Goal: Task Accomplishment & Management: Manage account settings

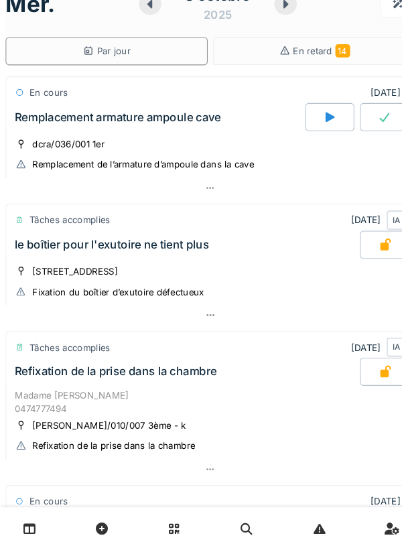
scroll to position [594, 0]
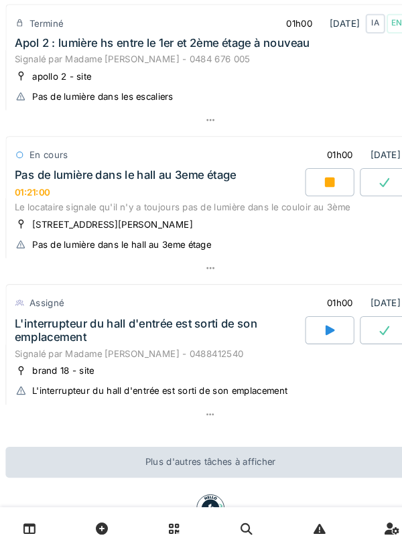
click at [41, 356] on div "L'interrupteur du hall d'entrée est sorti de son emplacement" at bounding box center [151, 342] width 275 height 25
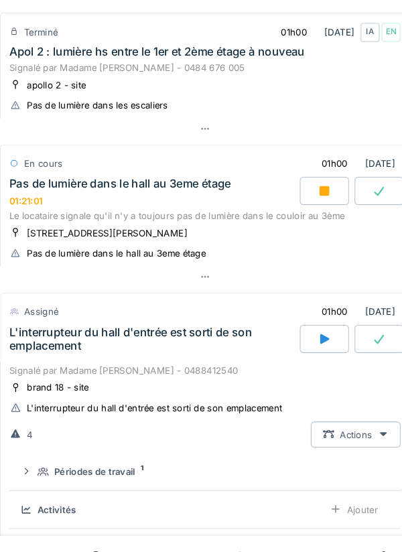
click at [184, 198] on div "Pas de lumière dans le hall au 3eme étage 01:21:01" at bounding box center [151, 183] width 280 height 29
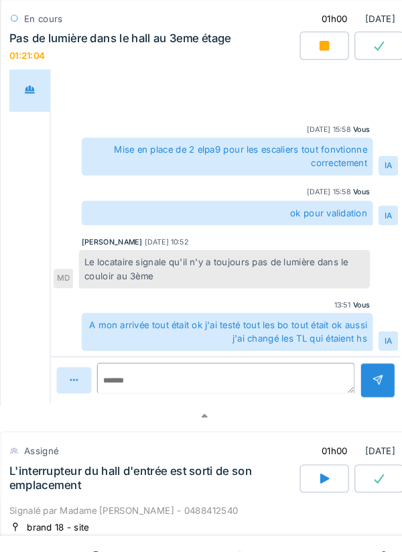
scroll to position [1011, 0]
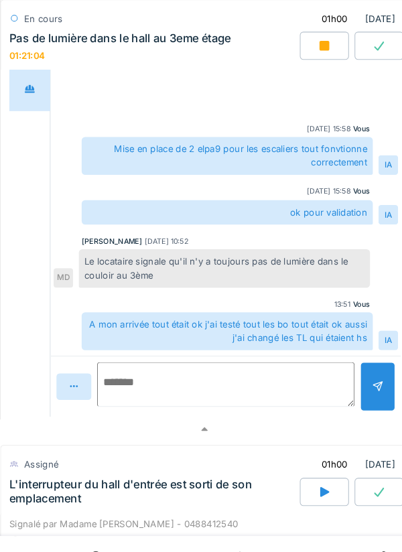
click at [242, 374] on textarea at bounding box center [221, 367] width 246 height 43
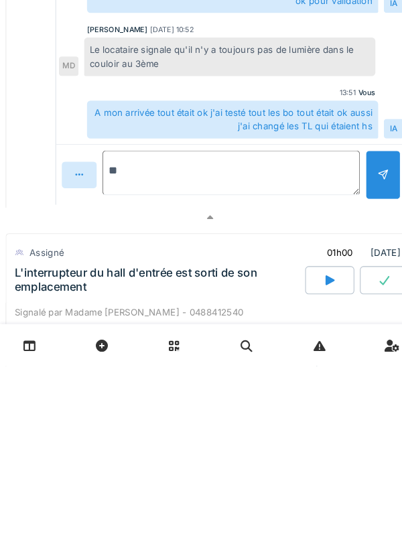
type textarea "*"
type textarea "******"
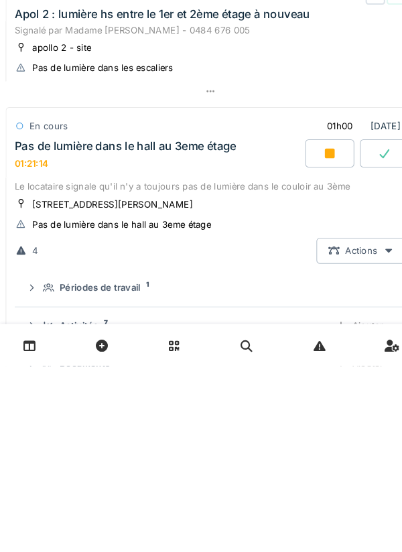
scroll to position [456, 0]
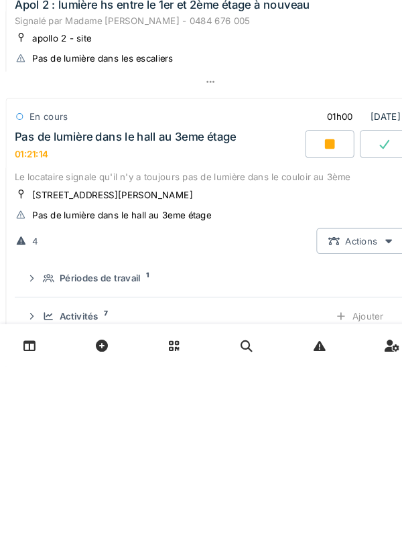
click at [318, 348] on div at bounding box center [315, 339] width 47 height 27
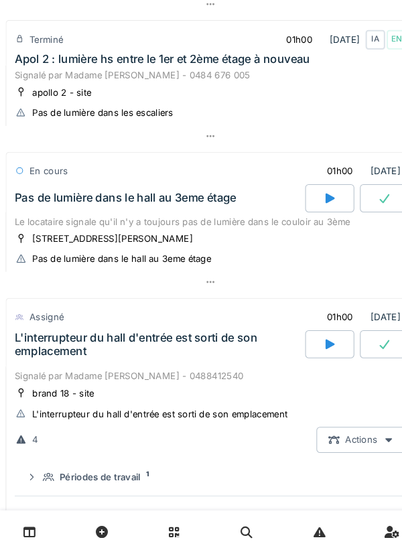
scroll to position [580, 0]
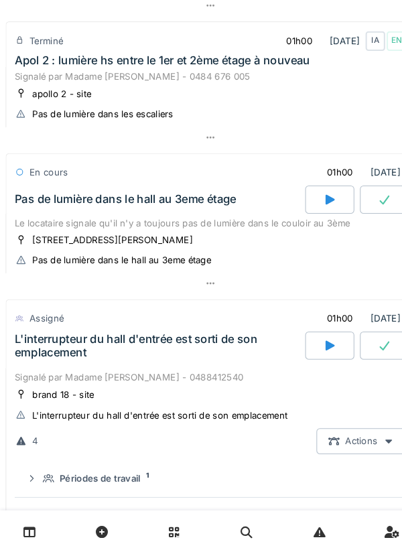
click at [42, 221] on div "Pas de lumière dans le hall au 3eme étage" at bounding box center [120, 214] width 212 height 13
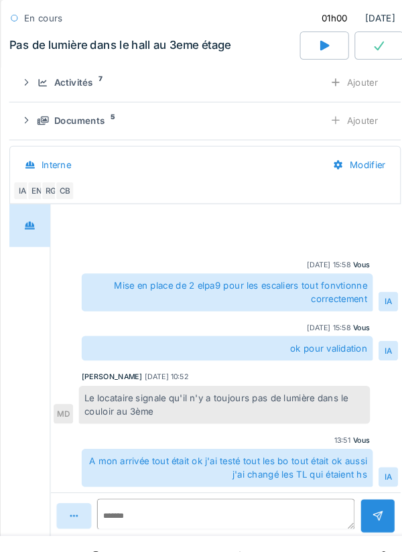
scroll to position [881, 0]
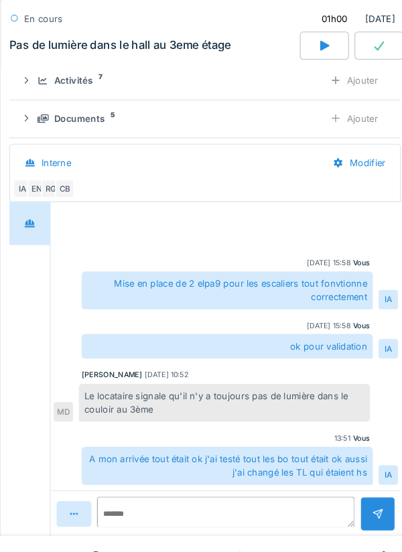
click at [50, 89] on div "Activités 7 Ajouter" at bounding box center [201, 76] width 353 height 25
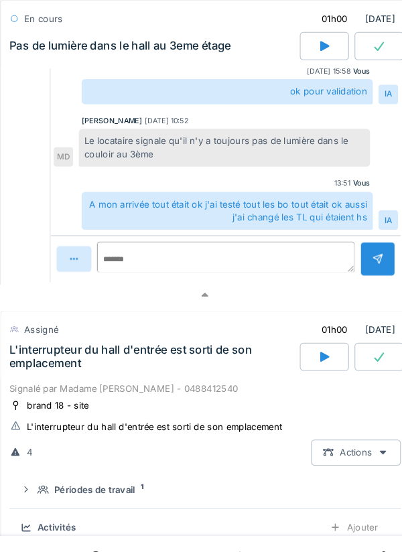
scroll to position [1430, 0]
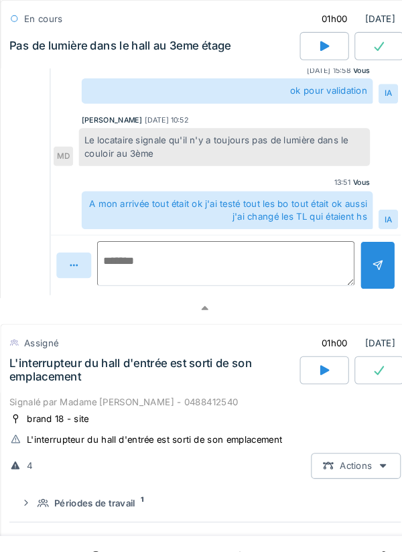
click at [212, 260] on textarea at bounding box center [221, 252] width 246 height 43
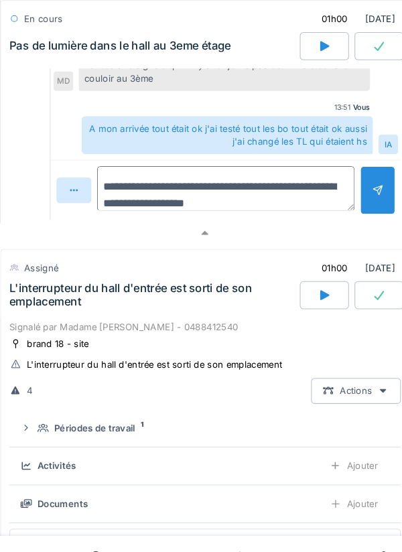
scroll to position [1534, 0]
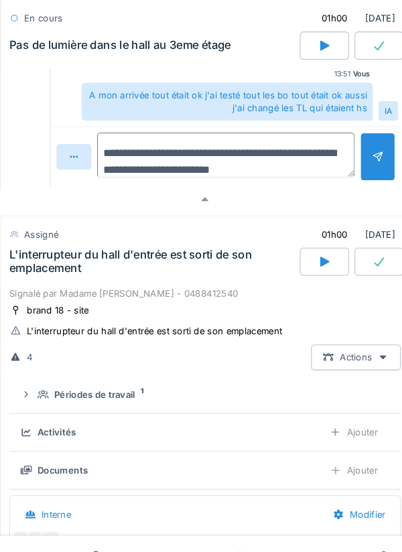
type textarea "**********"
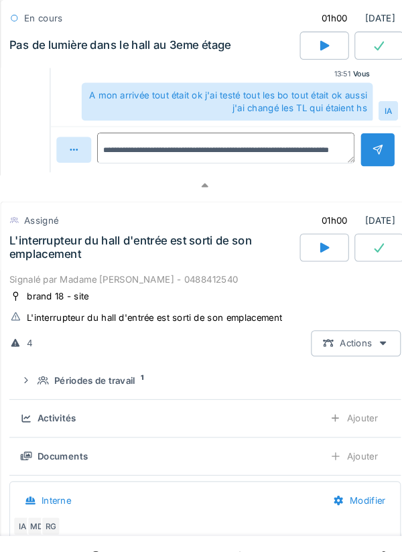
click at [356, 160] on div at bounding box center [366, 143] width 34 height 33
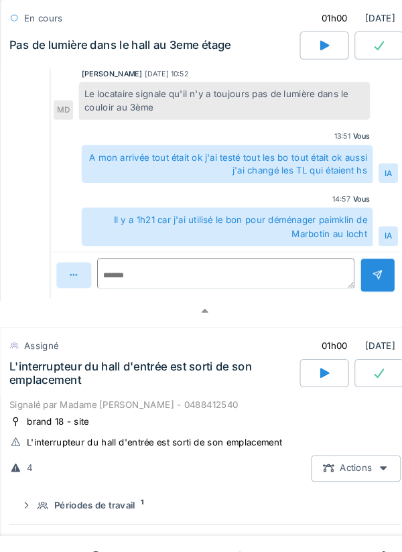
scroll to position [1489, 0]
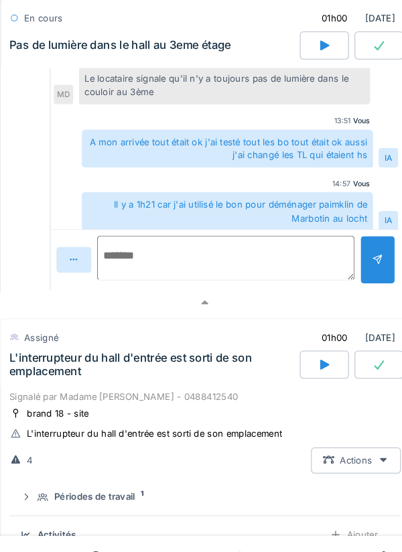
click at [249, 262] on textarea at bounding box center [221, 246] width 246 height 43
type textarea "*"
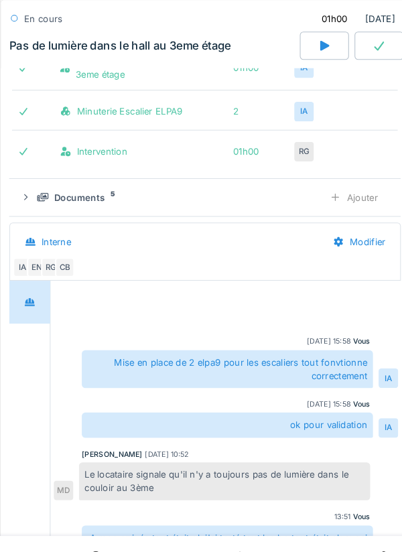
scroll to position [1111, 0]
click at [44, 201] on div "Documents 5 Ajouter" at bounding box center [201, 188] width 353 height 25
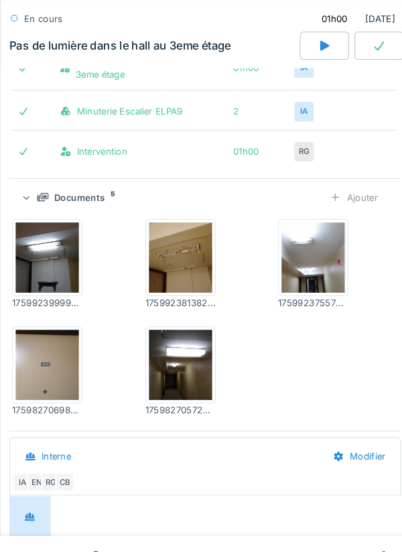
click at [40, 201] on div "Documents 5 Ajouter" at bounding box center [201, 188] width 353 height 25
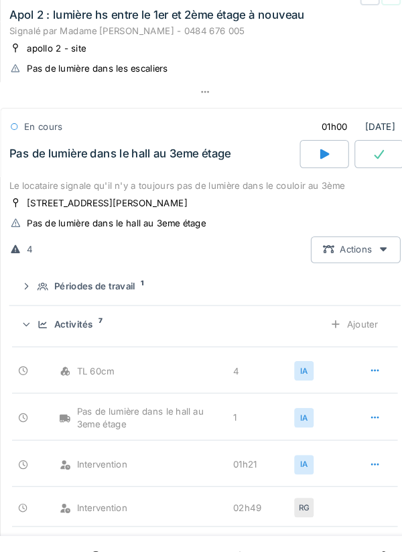
scroll to position [648, 0]
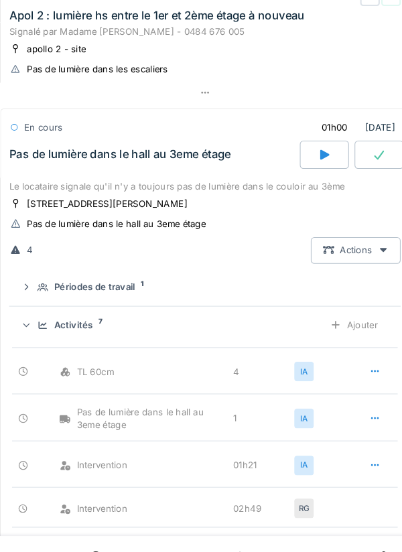
click at [45, 314] on icon at bounding box center [46, 310] width 9 height 7
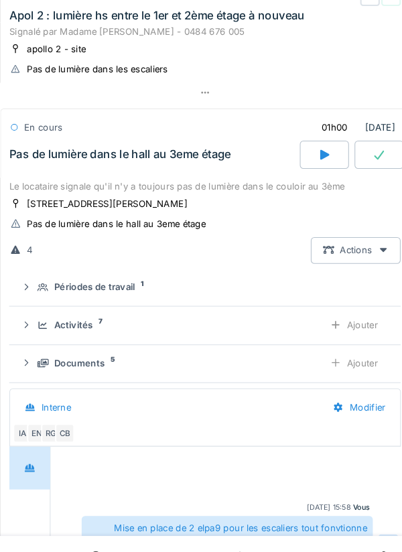
click at [46, 285] on summary "Périodes de travail 1" at bounding box center [200, 275] width 363 height 25
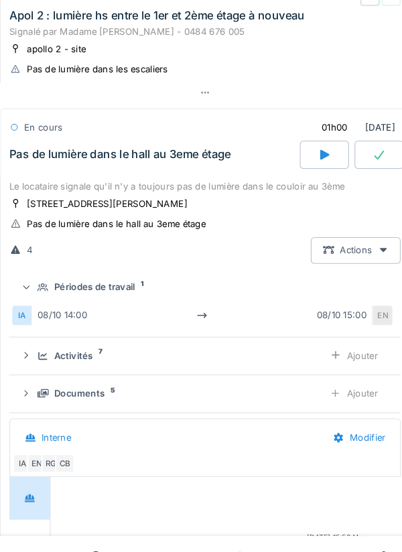
click at [36, 280] on div at bounding box center [29, 274] width 13 height 11
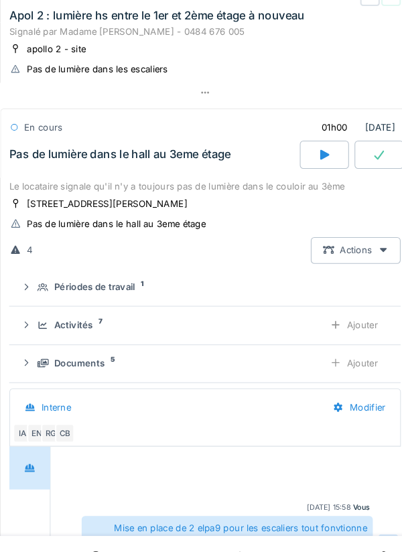
click at [37, 154] on div "Pas de lumière dans le hall au 3eme étage" at bounding box center [120, 147] width 212 height 13
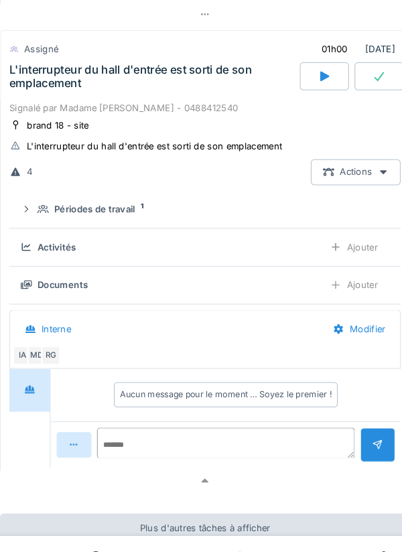
click at [40, 86] on div "L'interrupteur du hall d'entrée est sorti de son emplacement" at bounding box center [151, 72] width 275 height 25
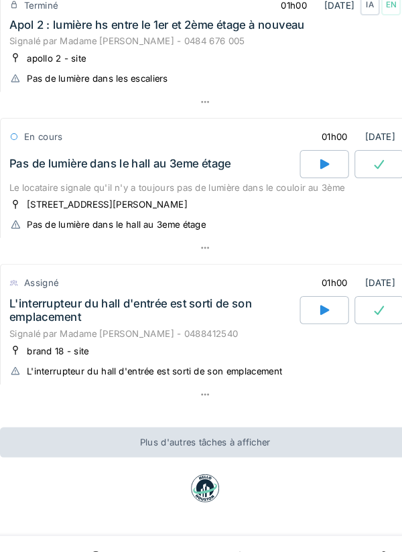
click at [311, 305] on div at bounding box center [315, 296] width 47 height 27
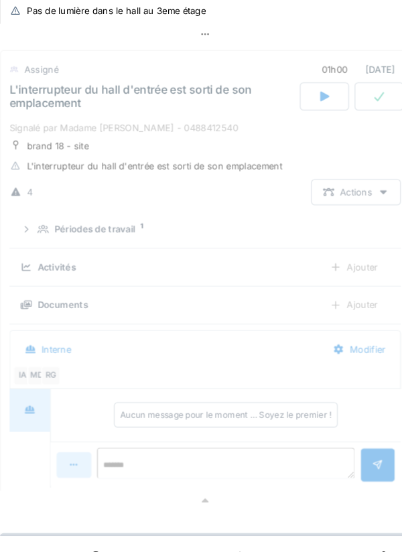
scroll to position [854, 0]
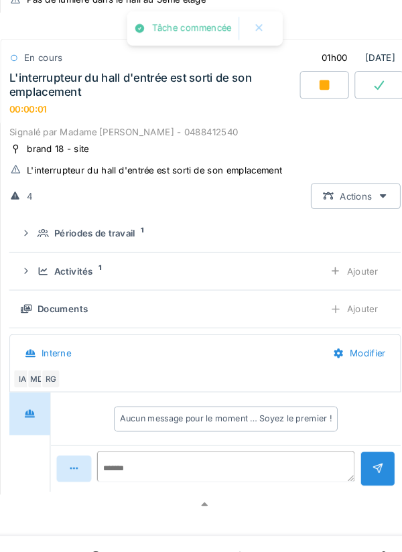
click at [44, 265] on div "Activités 1" at bounding box center [172, 259] width 263 height 13
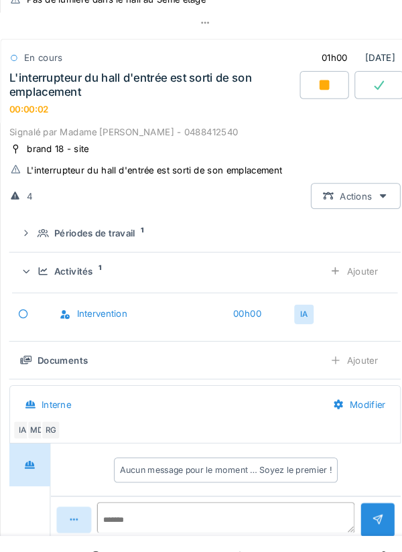
click at [345, 271] on div "Ajouter" at bounding box center [343, 259] width 68 height 25
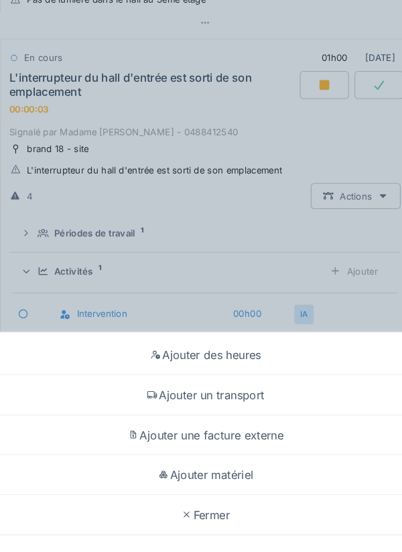
click at [242, 387] on div "Ajouter un transport" at bounding box center [200, 378] width 395 height 38
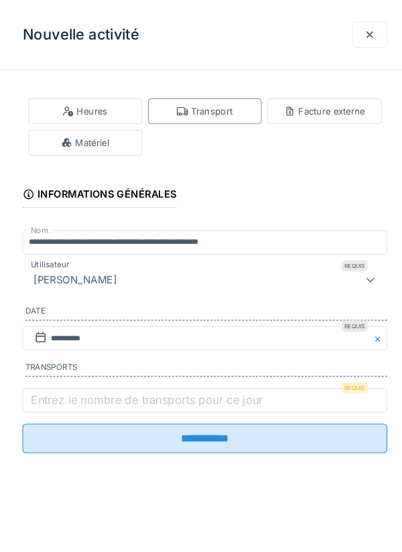
click at [55, 385] on label "Entrez le nombre de transports pour ce jour" at bounding box center [145, 382] width 227 height 16
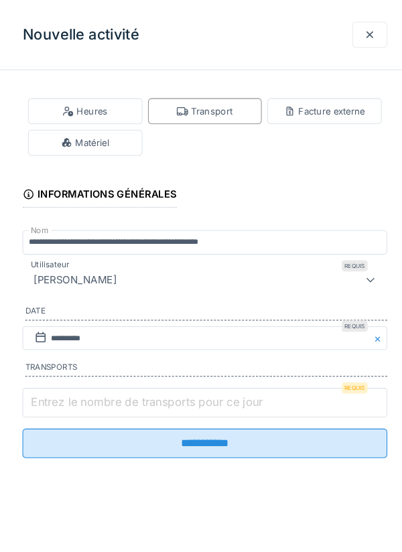
click at [55, 385] on input "Entrez le nombre de transports pour ce jour" at bounding box center [201, 385] width 349 height 28
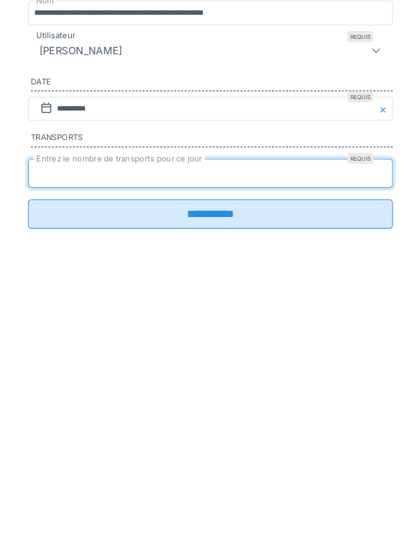
type input "*"
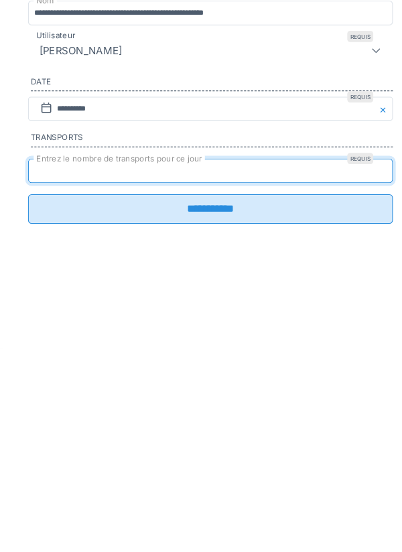
click at [318, 432] on input "**********" at bounding box center [201, 419] width 349 height 28
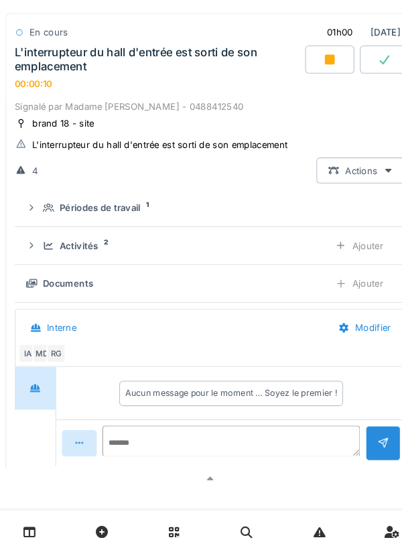
click at [50, 263] on icon at bounding box center [46, 259] width 11 height 9
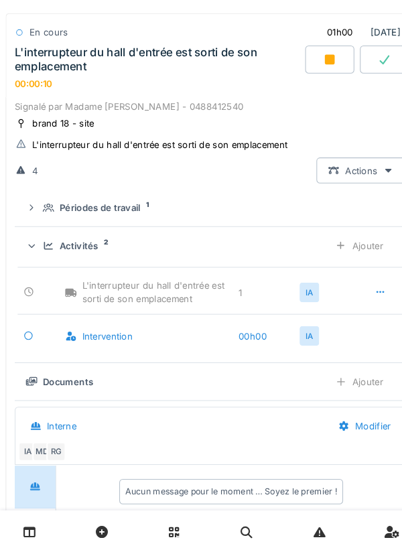
click at [41, 271] on div "Activités 2 Ajouter" at bounding box center [201, 259] width 353 height 25
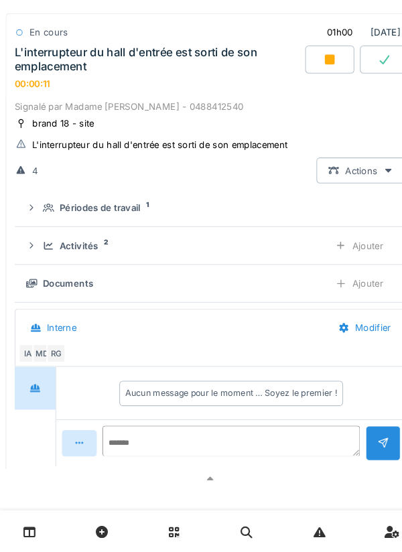
click at [52, 229] on div "Périodes de travail 1" at bounding box center [206, 223] width 331 height 13
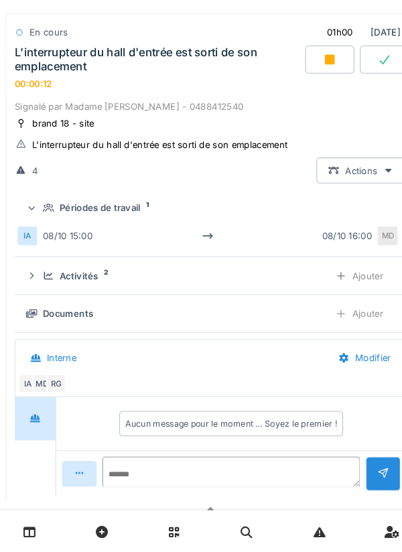
click at [40, 229] on div "Périodes de travail 1" at bounding box center [201, 223] width 353 height 13
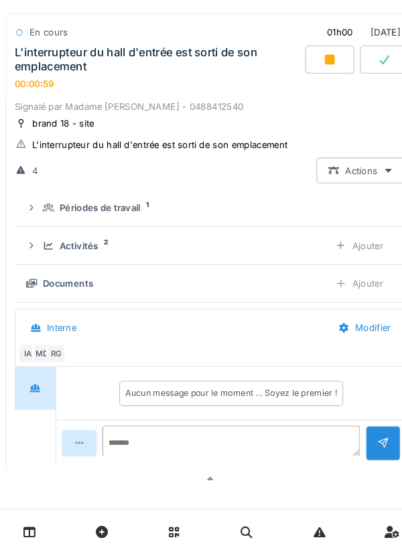
click at [38, 271] on div "Activités 2 Ajouter" at bounding box center [201, 259] width 353 height 25
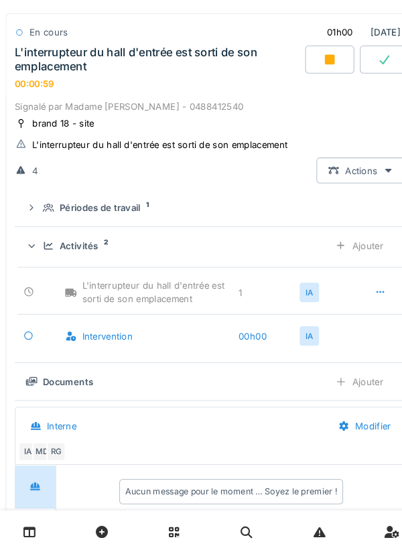
click at [41, 271] on div "Activités 2 Ajouter" at bounding box center [201, 259] width 353 height 25
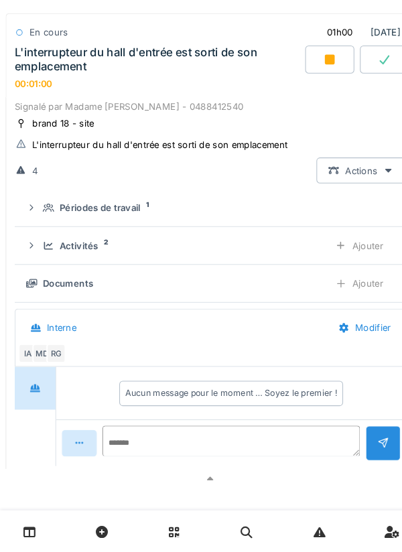
click at [42, 231] on summary "Périodes de travail 1" at bounding box center [200, 222] width 363 height 25
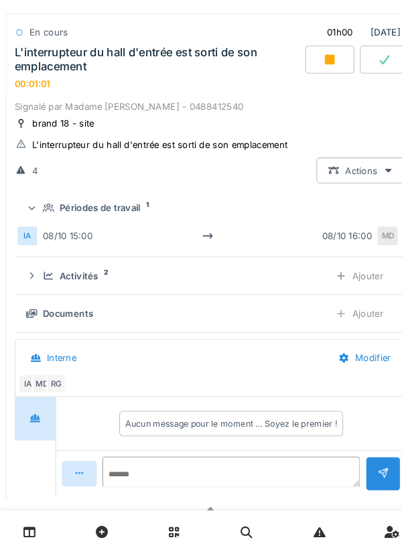
click at [36, 228] on div at bounding box center [29, 222] width 13 height 11
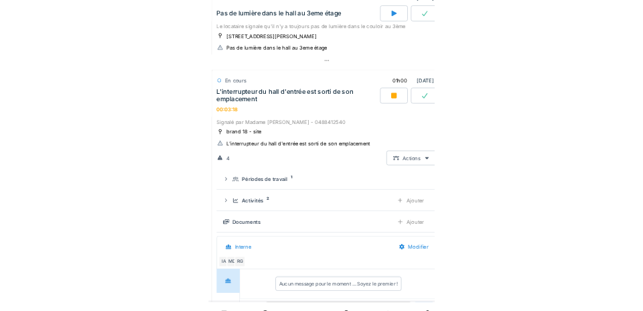
scroll to position [782, 0]
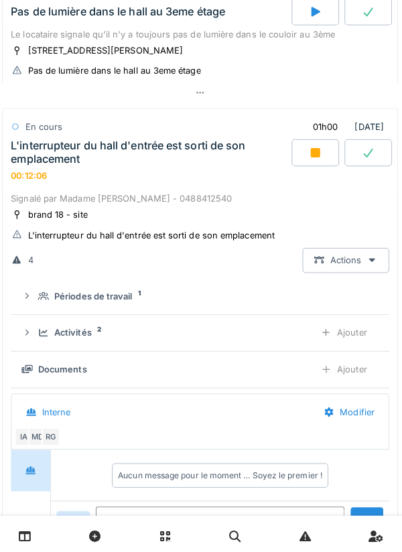
click at [351, 380] on div "Ajouter" at bounding box center [343, 367] width 68 height 25
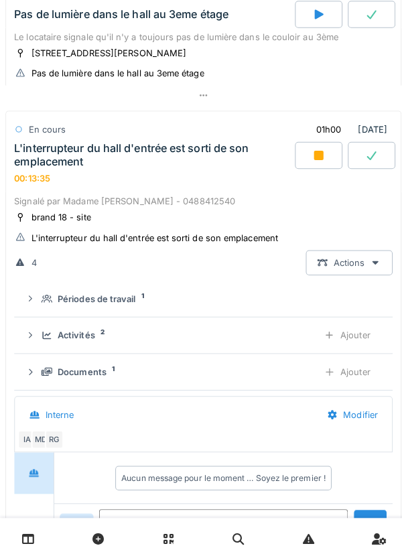
click at [358, 380] on div "Ajouter" at bounding box center [343, 367] width 68 height 25
click at [51, 372] on icon at bounding box center [46, 367] width 11 height 9
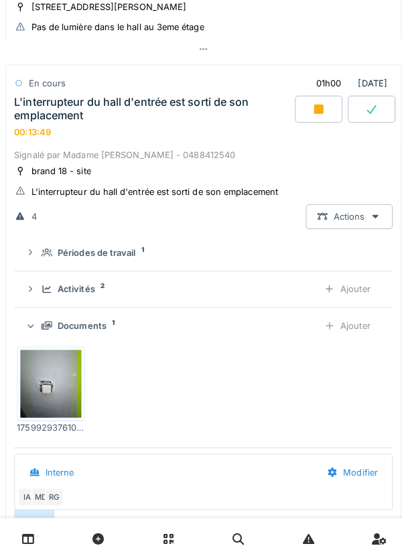
scroll to position [857, 0]
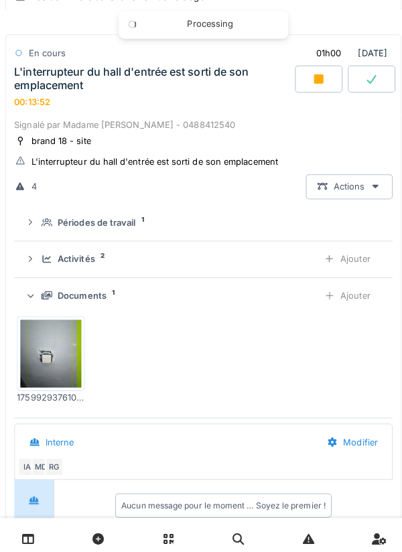
click at [44, 305] on div "Documents 1 Ajouter" at bounding box center [201, 292] width 353 height 25
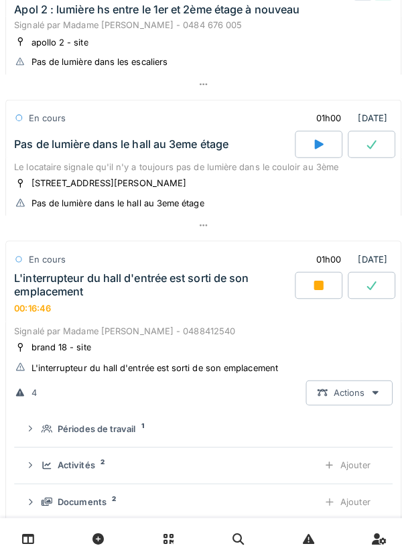
scroll to position [650, 0]
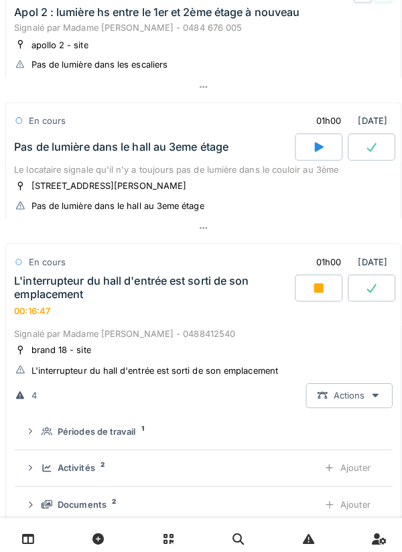
click at [39, 297] on div "L'interrupteur du hall d'entrée est sorti de son emplacement" at bounding box center [151, 283] width 275 height 25
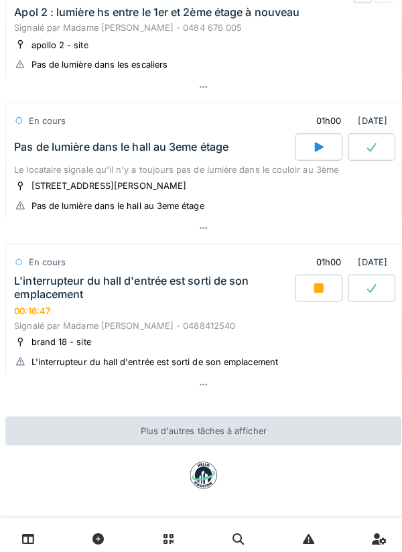
click at [53, 152] on div "Pas de lumière dans le hall au 3eme étage" at bounding box center [151, 145] width 280 height 27
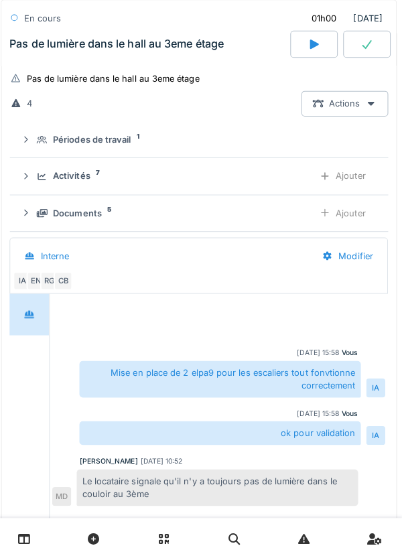
scroll to position [790, 0]
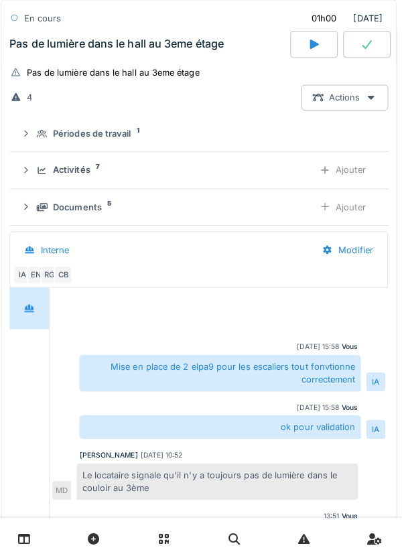
click at [45, 173] on icon at bounding box center [46, 168] width 11 height 9
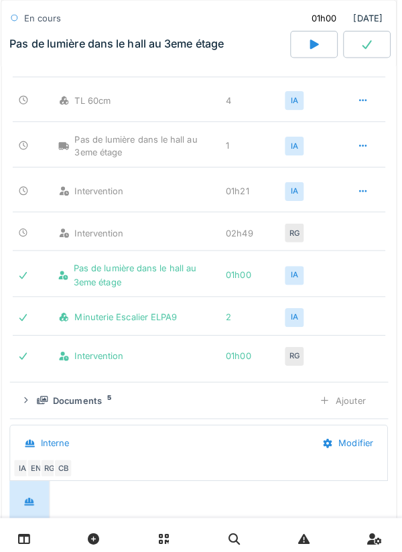
scroll to position [905, 0]
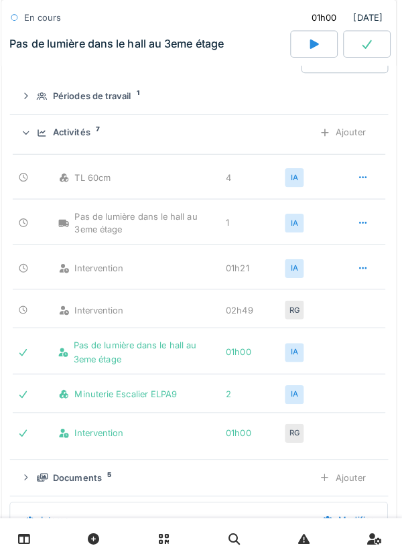
click at [51, 143] on div "Activités 7 Ajouter" at bounding box center [201, 131] width 353 height 25
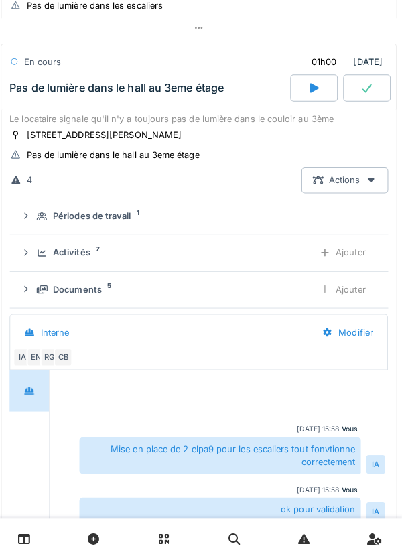
click at [58, 124] on div "Le locataire signale qu'il n'y a toujours pas de lumière dans le couloir au 3ème" at bounding box center [201, 117] width 374 height 13
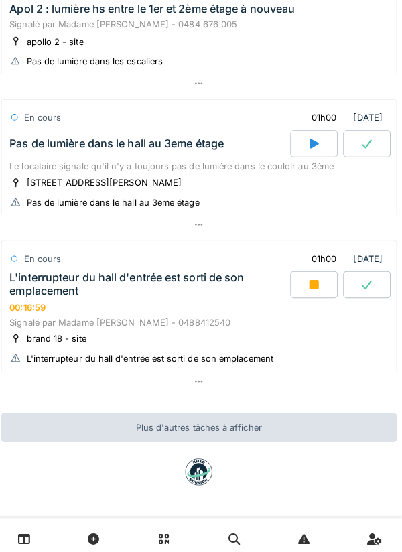
scroll to position [671, 0]
click at [42, 136] on div "Pas de lumière dans le hall au 3eme étage" at bounding box center [120, 141] width 212 height 13
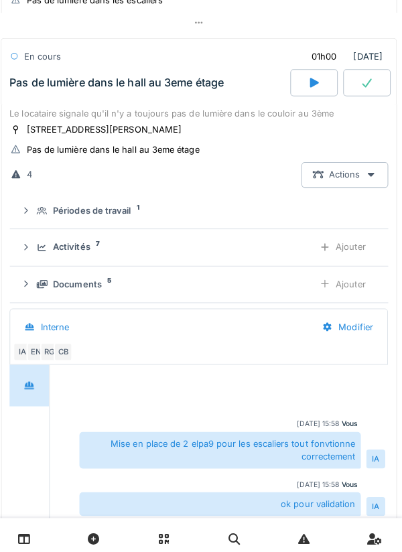
click at [29, 88] on div "Pas de lumière dans le hall au 3eme étage" at bounding box center [120, 81] width 212 height 13
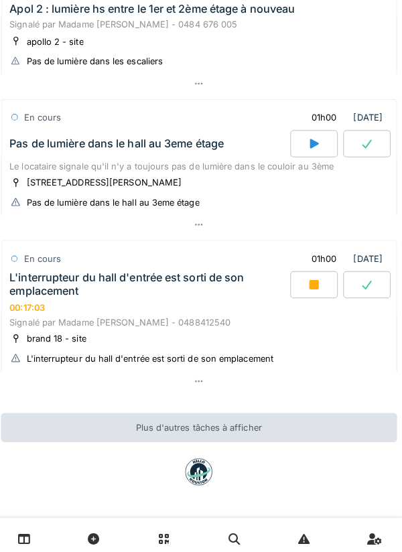
click at [359, 137] on div at bounding box center [367, 142] width 47 height 27
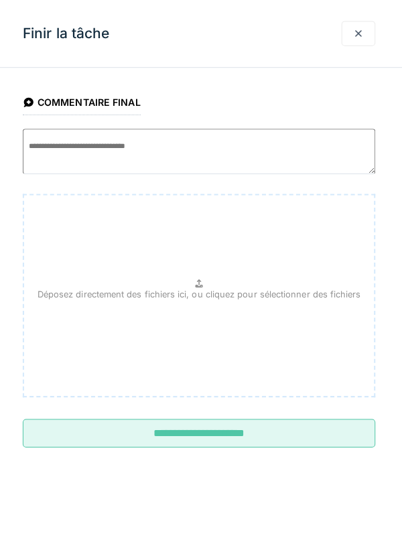
scroll to position [714, 0]
click at [325, 431] on input "**********" at bounding box center [201, 428] width 349 height 28
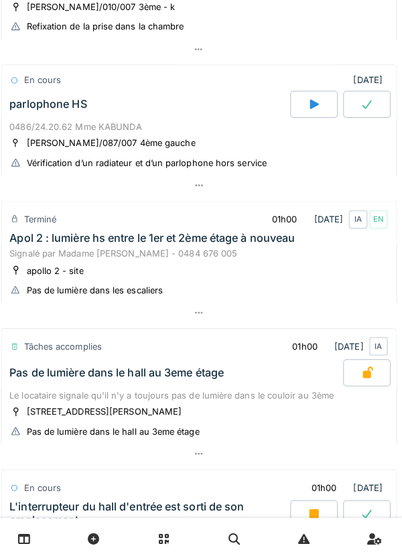
scroll to position [426, 0]
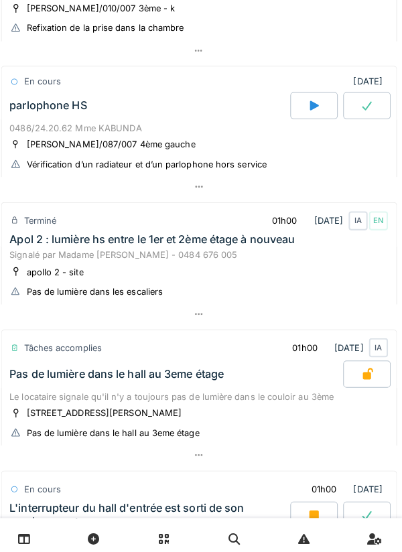
click at [40, 114] on div "parlophone HS" at bounding box center [151, 104] width 280 height 27
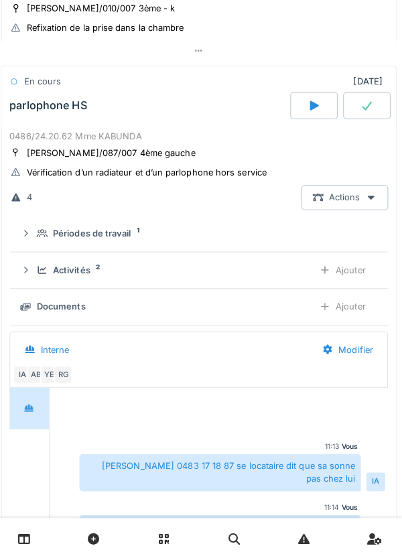
scroll to position [439, 0]
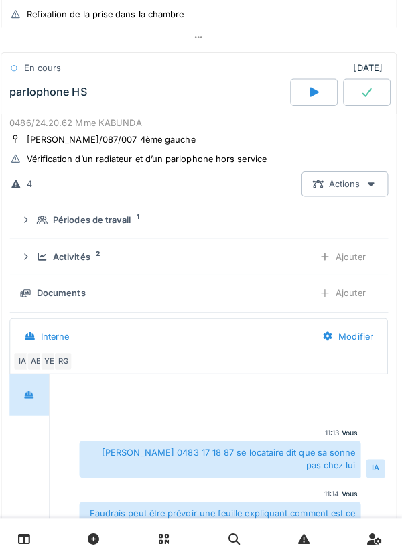
click at [42, 219] on icon at bounding box center [46, 217] width 11 height 9
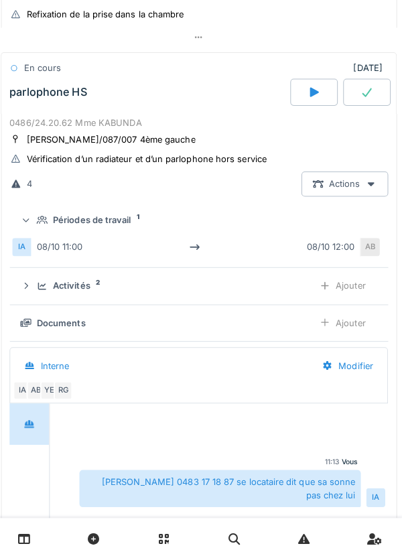
click at [38, 219] on div "Périodes de travail 1" at bounding box center [201, 217] width 353 height 13
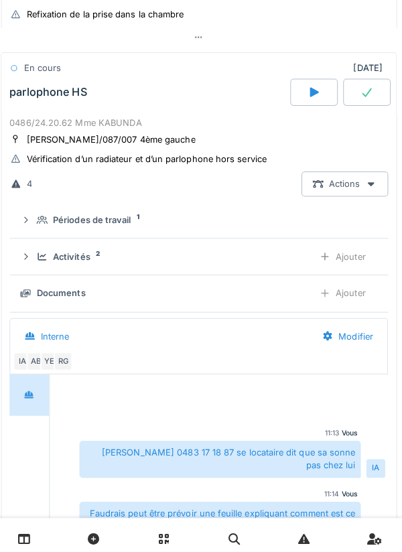
click at [40, 253] on div "Activités 2 Ajouter" at bounding box center [201, 253] width 353 height 25
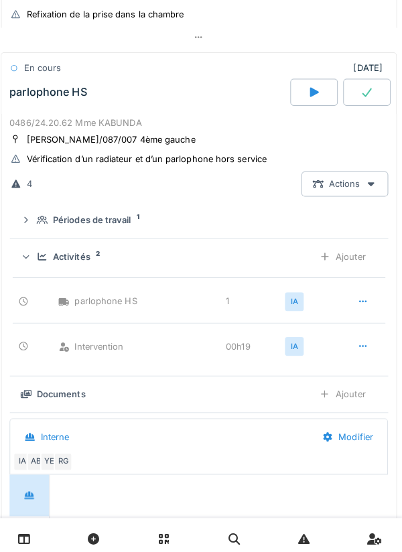
click at [36, 252] on div at bounding box center [29, 254] width 13 height 11
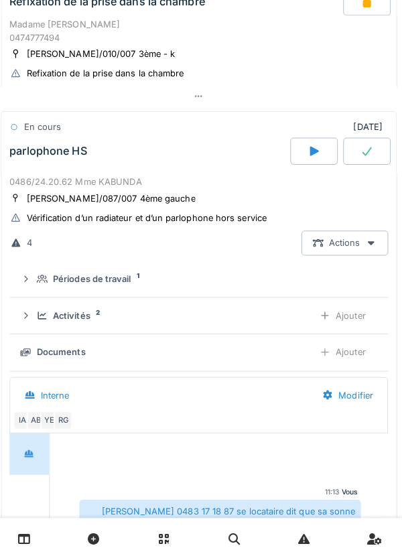
click at [38, 160] on div "parlophone HS" at bounding box center [151, 149] width 280 height 27
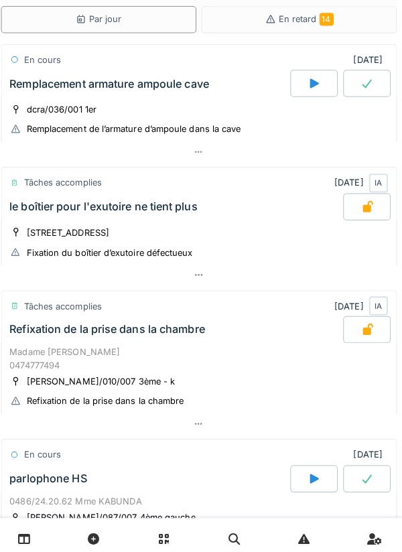
scroll to position [29, 0]
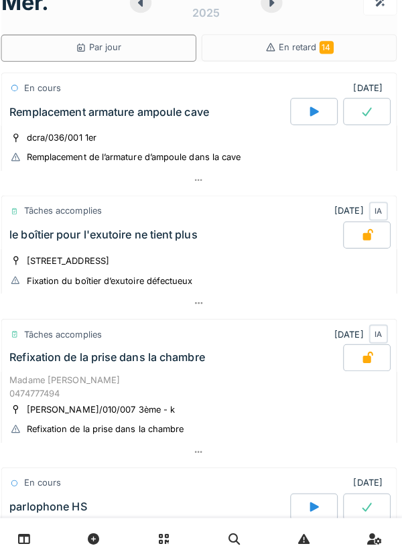
click at [52, 100] on div "Remplacement armature ampoule cave" at bounding box center [151, 110] width 280 height 27
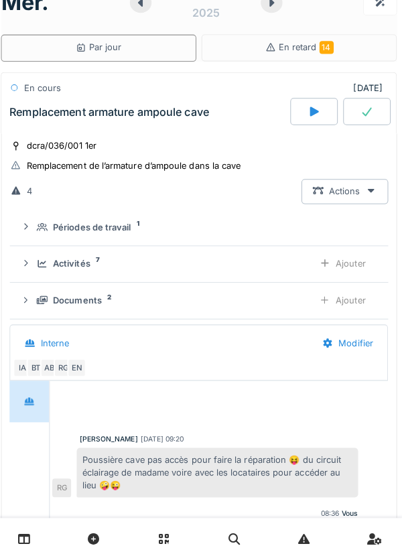
scroll to position [47, 0]
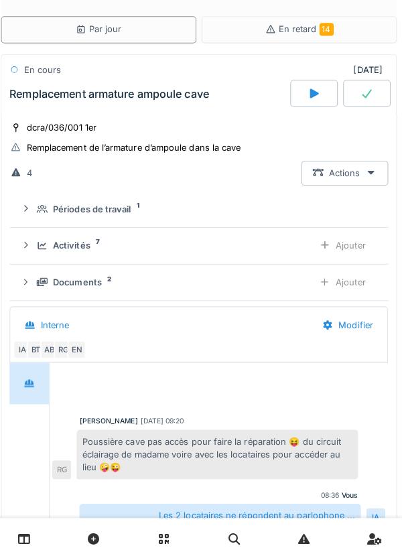
click at [68, 105] on div "Remplacement armature ampoule cave" at bounding box center [151, 92] width 280 height 27
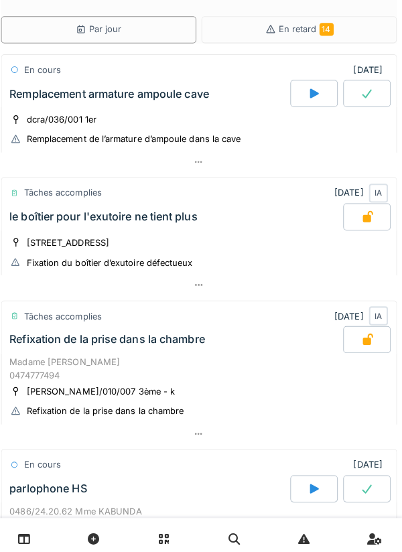
click at [48, 95] on div "Remplacement armature ampoule cave" at bounding box center [112, 92] width 197 height 13
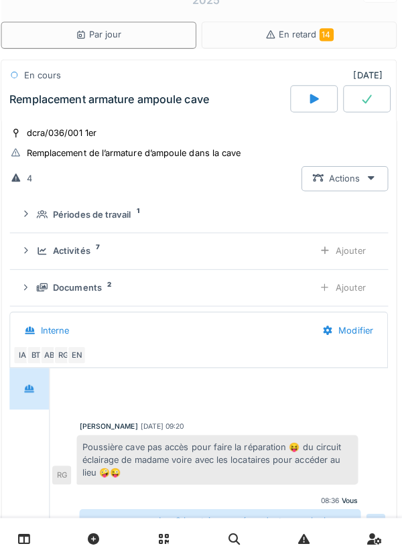
scroll to position [90, 0]
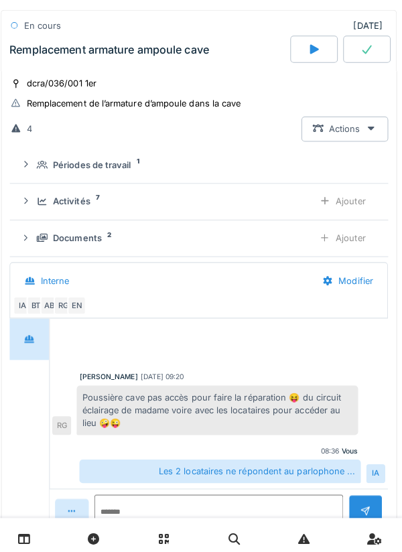
click at [36, 197] on div "Activités 7 Ajouter" at bounding box center [201, 199] width 353 height 25
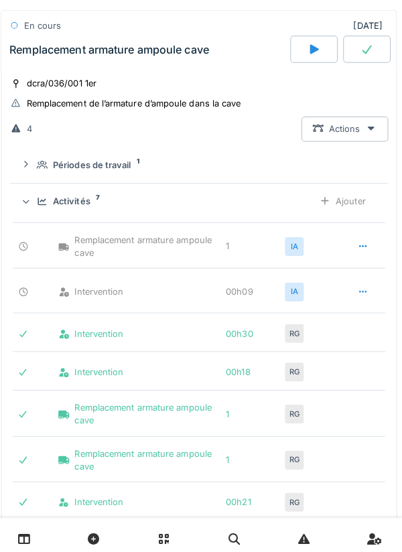
click at [48, 245] on div at bounding box center [40, 243] width 36 height 13
click at [87, 204] on div "Activités" at bounding box center [75, 199] width 37 height 13
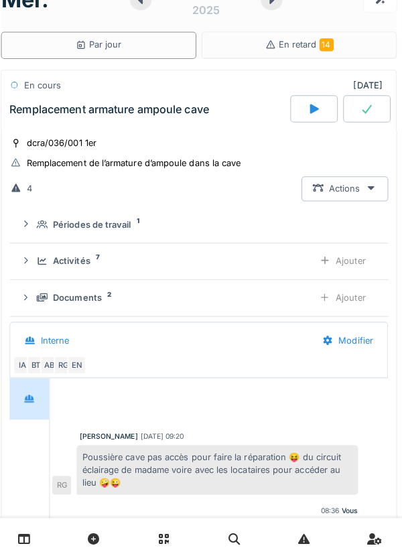
scroll to position [22, 0]
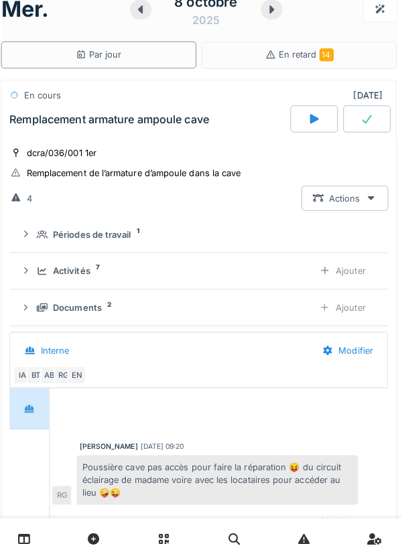
click at [155, 128] on div "Remplacement armature ampoule cave" at bounding box center [151, 117] width 280 height 27
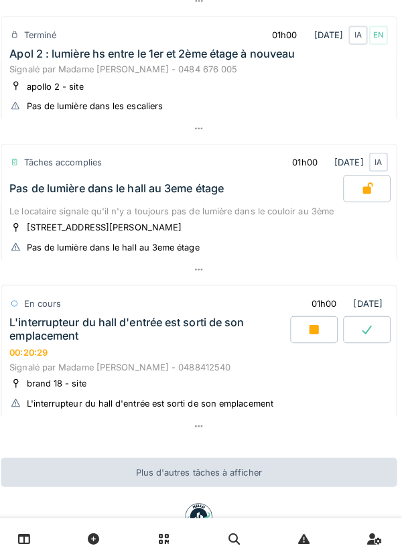
scroll to position [671, 0]
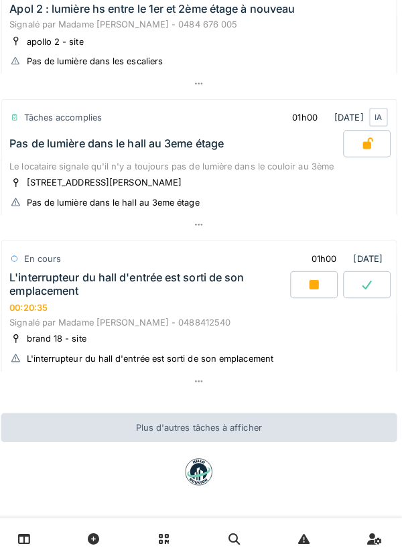
click at [305, 280] on div at bounding box center [315, 281] width 47 height 27
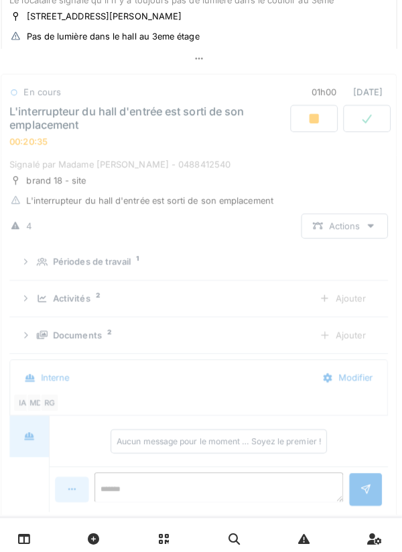
scroll to position [854, 0]
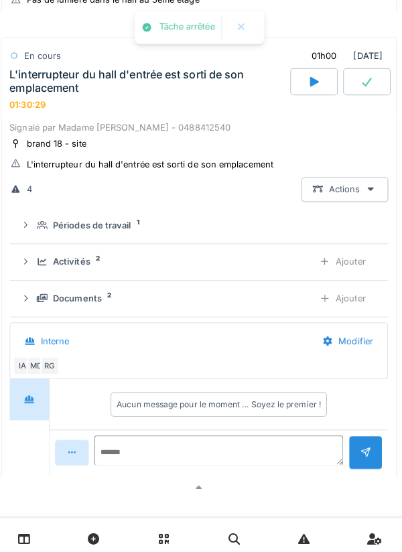
click at [361, 86] on icon at bounding box center [367, 81] width 13 height 11
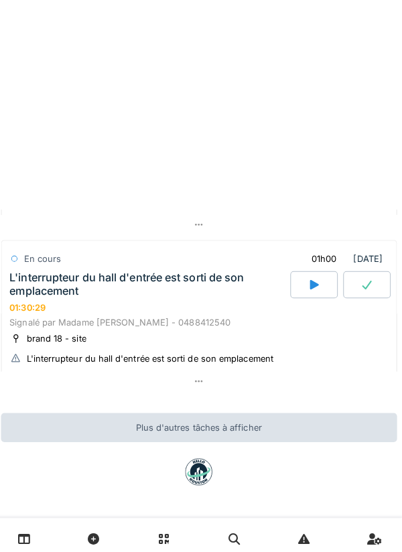
scroll to position [671, 0]
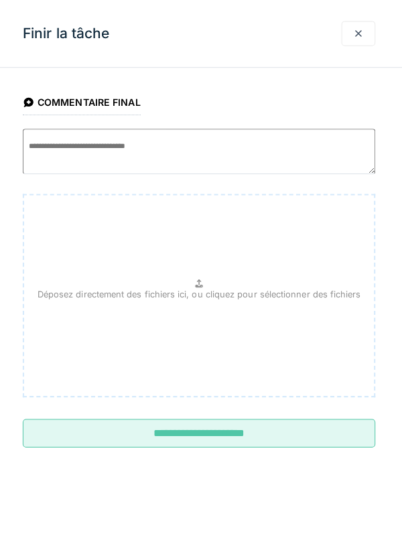
click at [227, 440] on input "**********" at bounding box center [201, 428] width 349 height 28
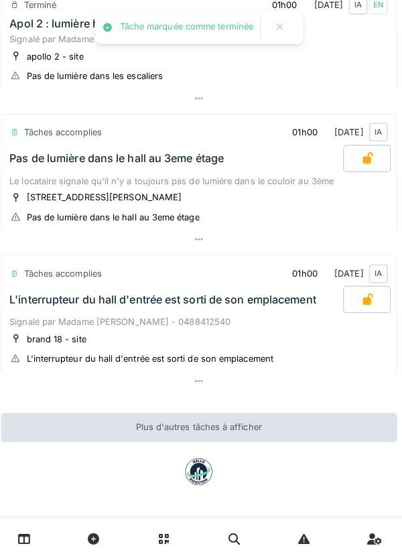
click at [215, 306] on div "L'interrupteur du hall d'entrée est sorti de son emplacement" at bounding box center [177, 296] width 332 height 27
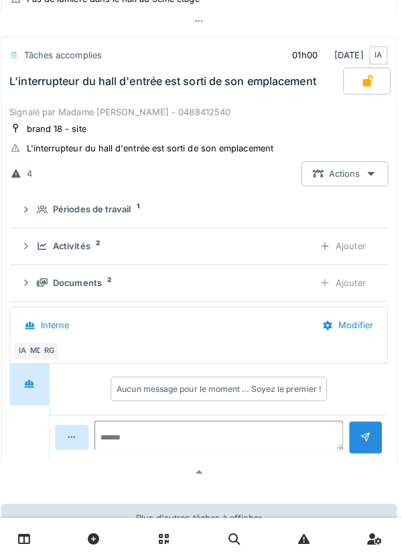
scroll to position [964, 0]
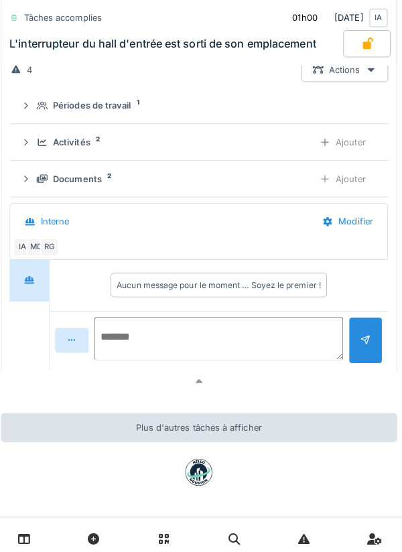
click at [221, 344] on textarea at bounding box center [221, 334] width 246 height 43
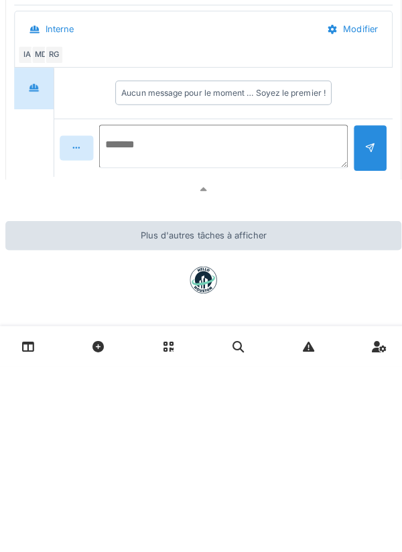
click at [236, 344] on textarea at bounding box center [221, 334] width 246 height 43
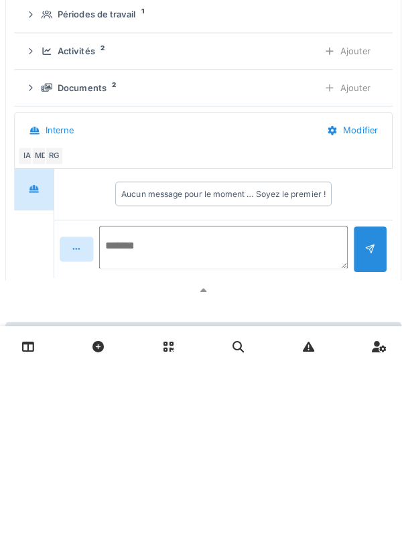
scroll to position [891, 0]
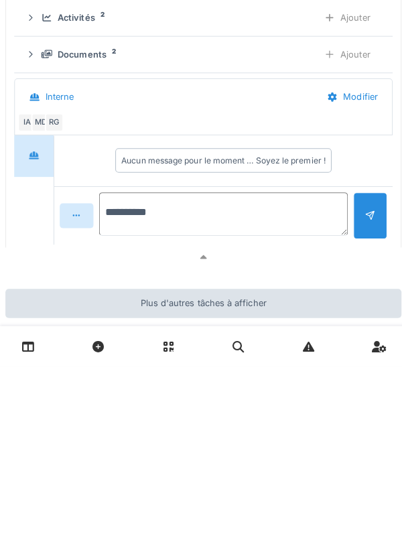
type textarea "**********"
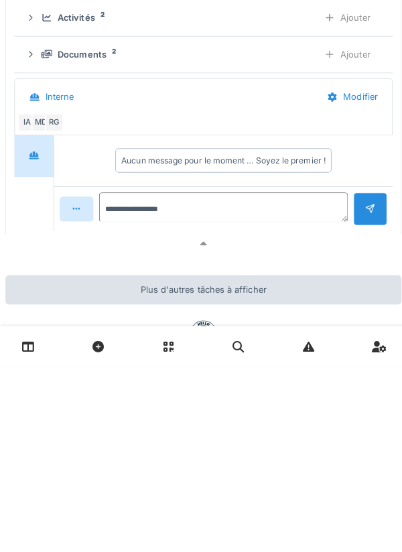
click at [363, 403] on div at bounding box center [366, 396] width 11 height 13
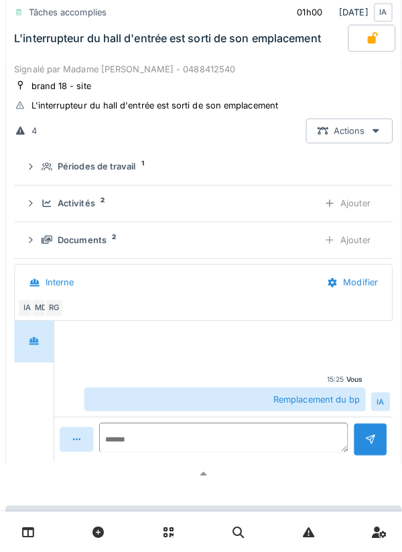
click at [99, 251] on div "Documents 2 Ajouter" at bounding box center [201, 243] width 353 height 25
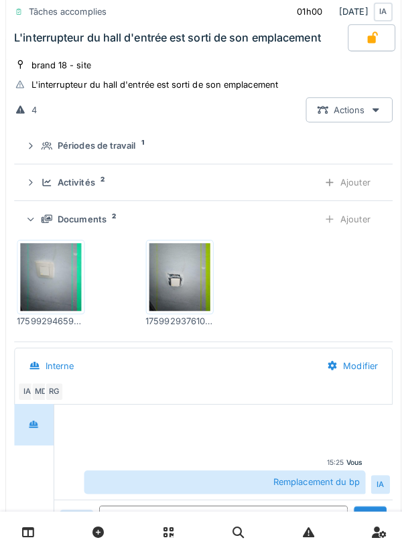
scroll to position [924, 0]
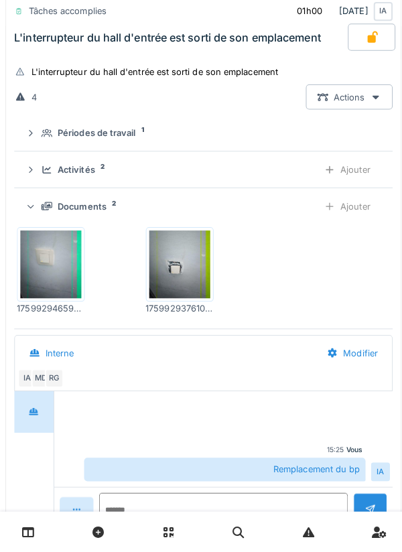
click at [357, 223] on div "Ajouter" at bounding box center [343, 210] width 68 height 25
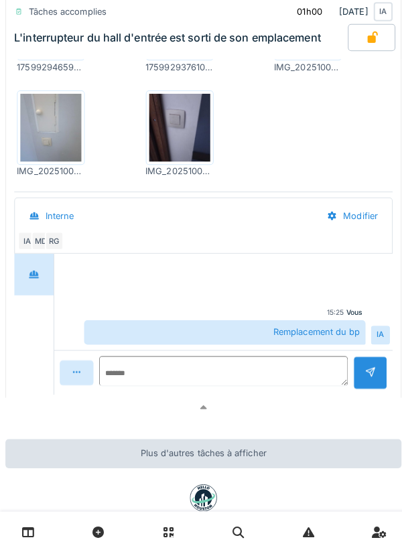
scroll to position [1167, 0]
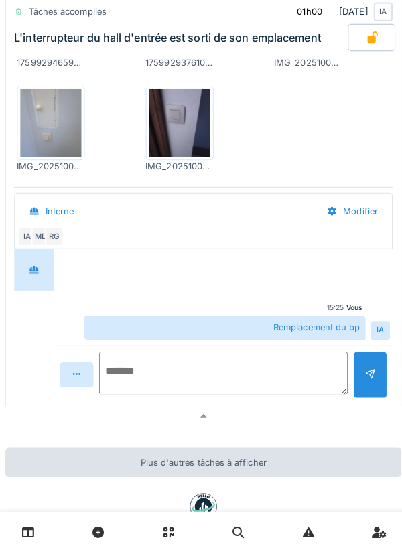
click at [273, 391] on textarea at bounding box center [221, 375] width 246 height 43
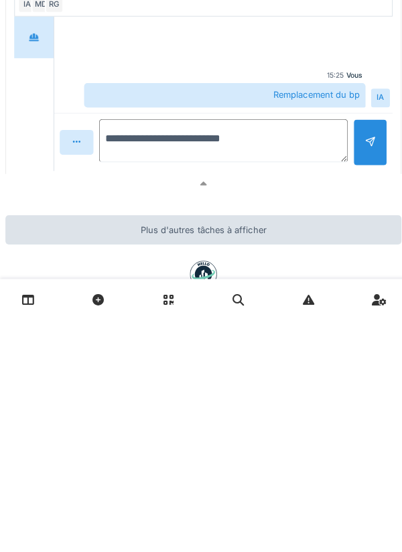
type textarea "**********"
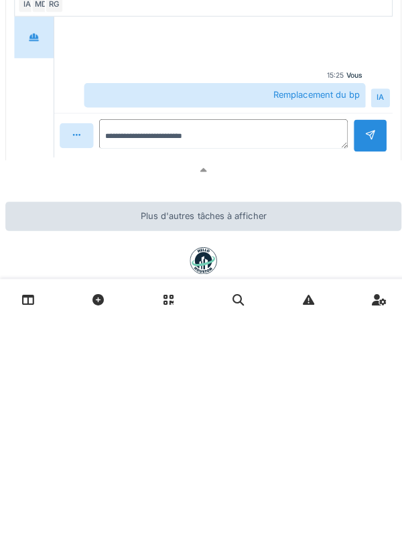
click at [363, 387] on div at bounding box center [366, 370] width 34 height 33
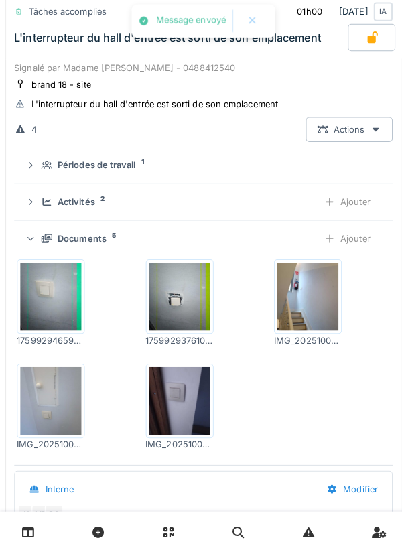
scroll to position [883, 0]
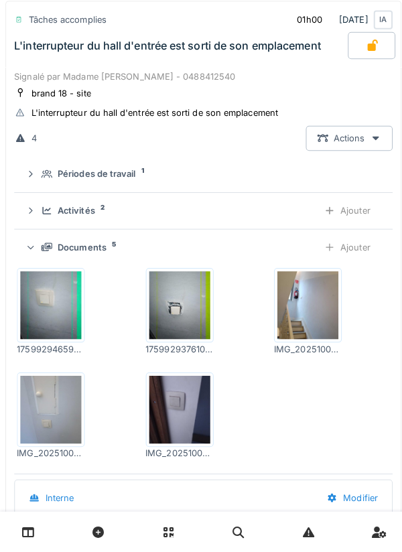
click at [92, 257] on div "Documents" at bounding box center [81, 251] width 48 height 13
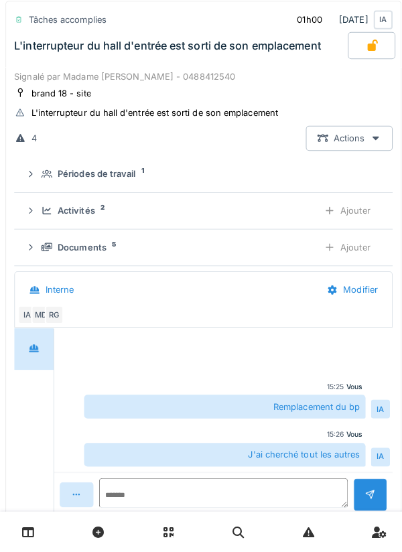
click at [93, 221] on div "Activités" at bounding box center [75, 214] width 37 height 13
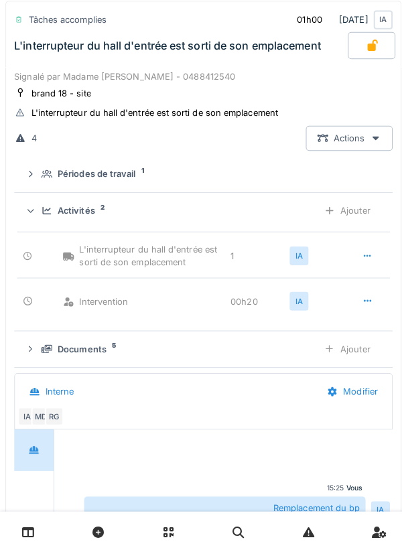
click at [94, 227] on div "Activités 2 Ajouter" at bounding box center [201, 214] width 353 height 25
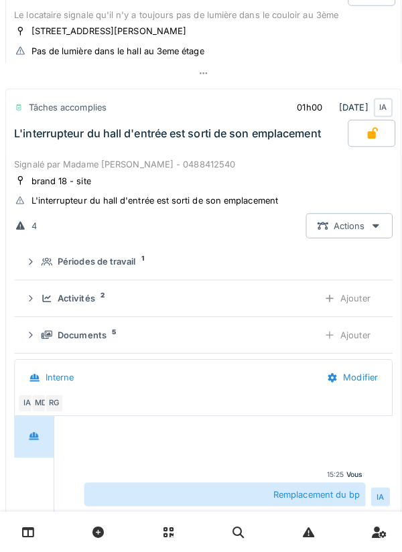
click at [152, 175] on div "Signalé par Madame [PERSON_NAME] - 0488412540" at bounding box center [201, 168] width 374 height 13
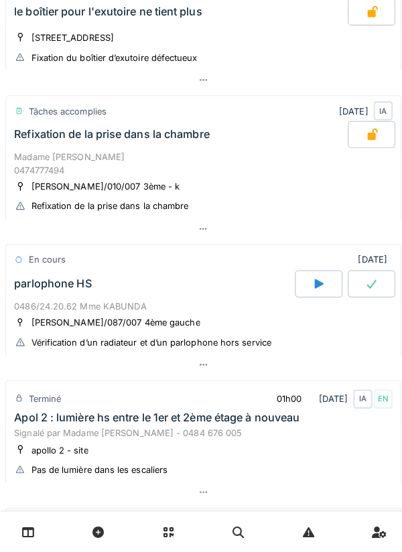
click at [206, 295] on div "parlophone HS" at bounding box center [151, 286] width 280 height 27
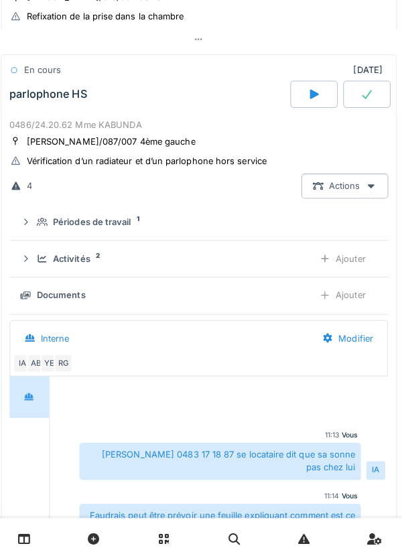
scroll to position [439, 0]
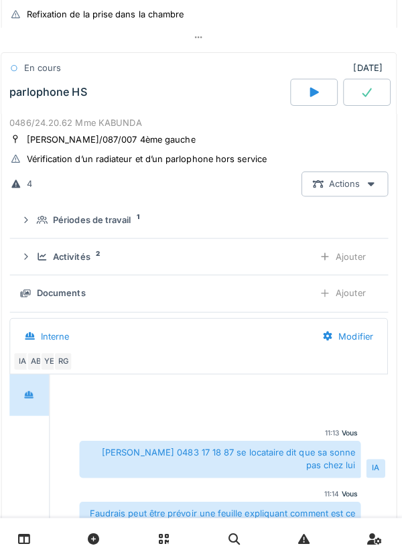
click at [85, 266] on div "Activités 2 Ajouter" at bounding box center [201, 253] width 353 height 25
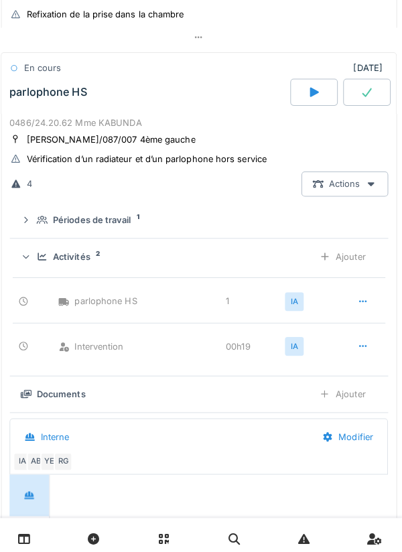
click at [88, 260] on div "Activités" at bounding box center [75, 253] width 37 height 13
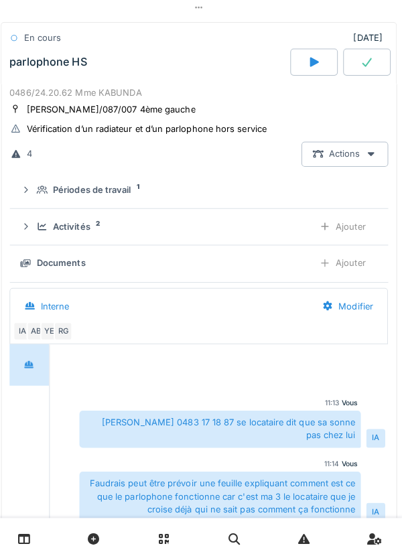
scroll to position [499, 0]
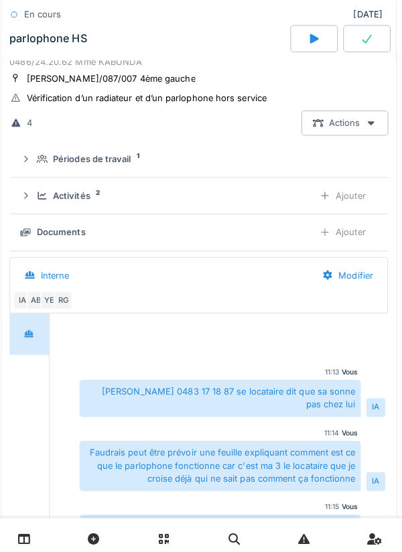
click at [83, 194] on div "Activités" at bounding box center [75, 193] width 37 height 13
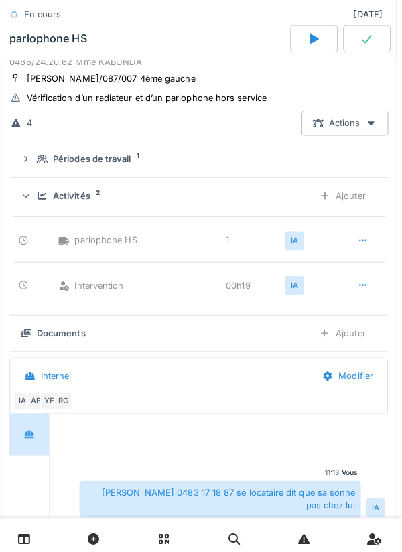
click at [105, 200] on div "Activités 2" at bounding box center [172, 193] width 263 height 13
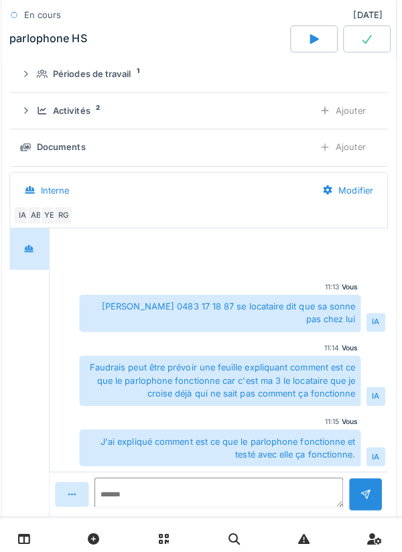
scroll to position [495, 0]
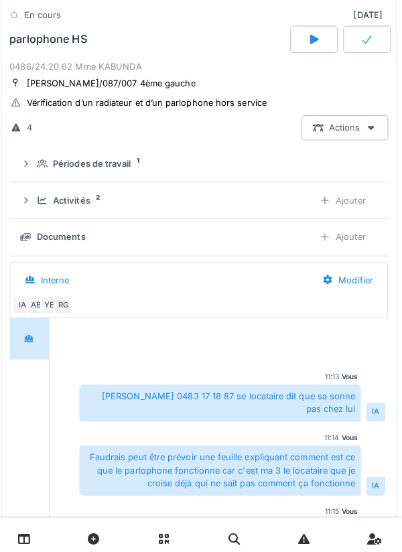
click at [145, 82] on div "[PERSON_NAME]/087/007 4ème gauche" at bounding box center [114, 82] width 167 height 13
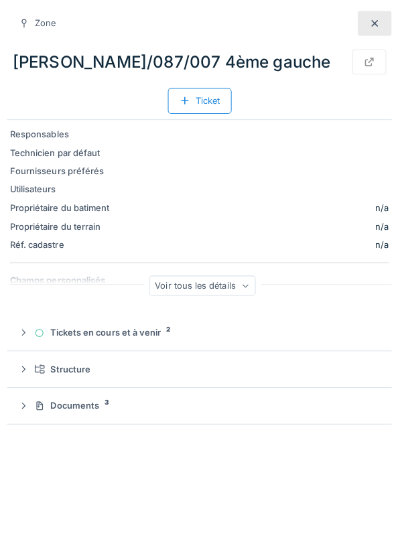
click at [365, 27] on div at bounding box center [375, 23] width 34 height 25
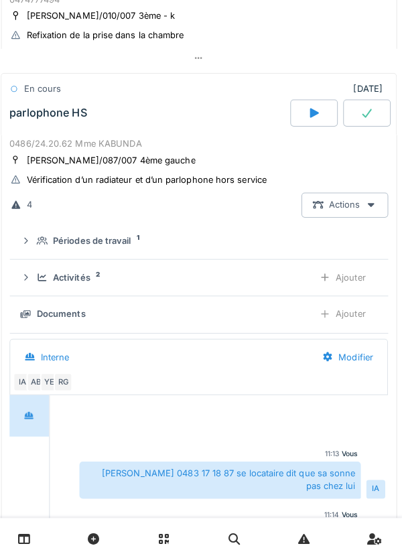
click at [196, 109] on div "parlophone HS" at bounding box center [151, 112] width 280 height 27
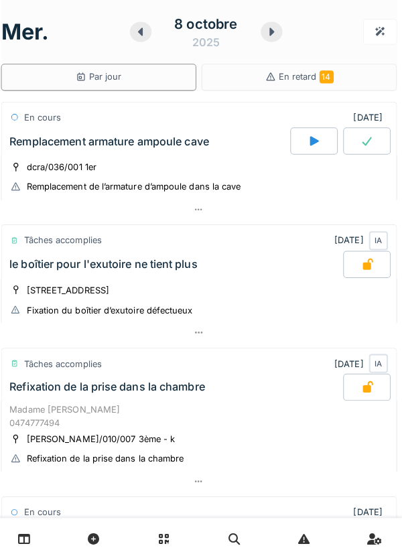
click at [273, 32] on icon at bounding box center [273, 31] width 5 height 8
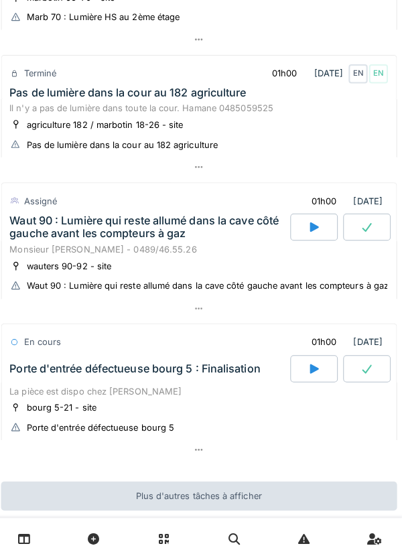
scroll to position [337, 0]
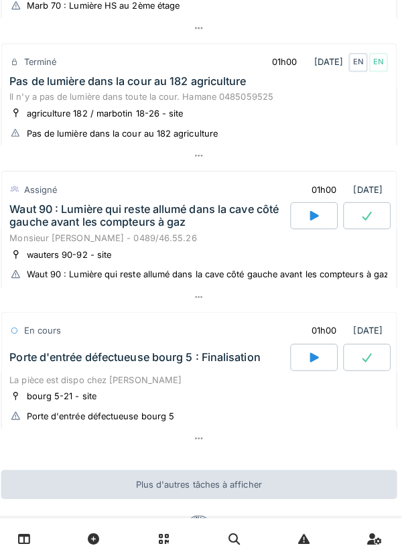
click at [190, 362] on div "Porte d'entrée défectueuse bourg 5 : Finalisation" at bounding box center [151, 353] width 280 height 27
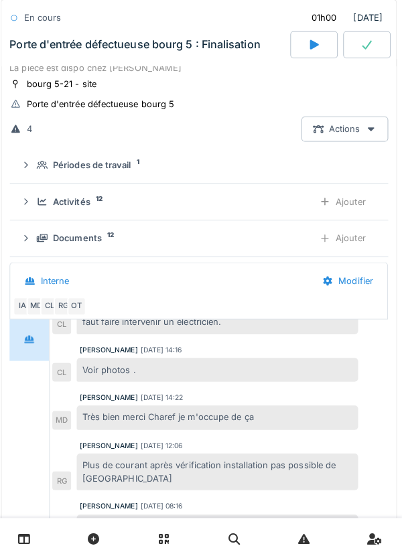
scroll to position [675, 0]
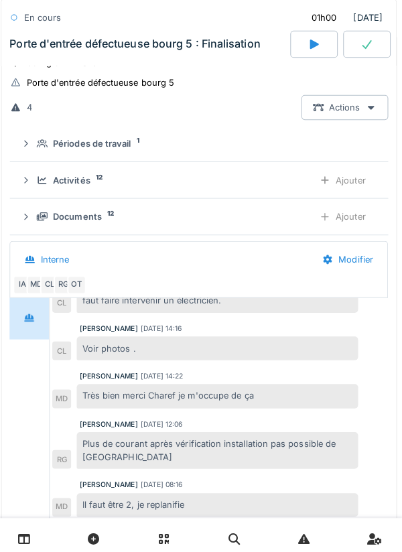
click at [97, 227] on div "Documents 12 Ajouter" at bounding box center [201, 214] width 353 height 25
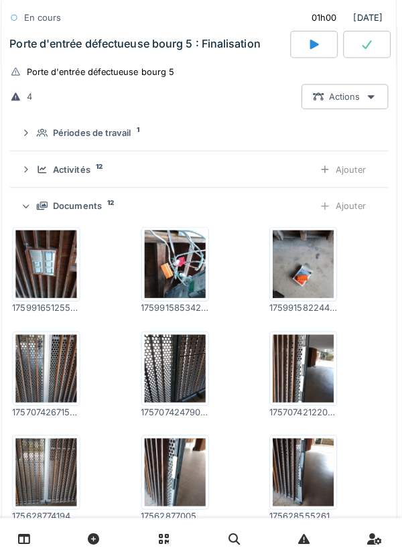
scroll to position [670, 0]
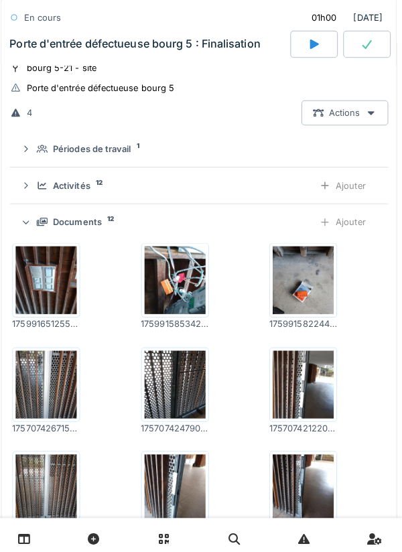
click at [369, 38] on div at bounding box center [367, 43] width 47 height 27
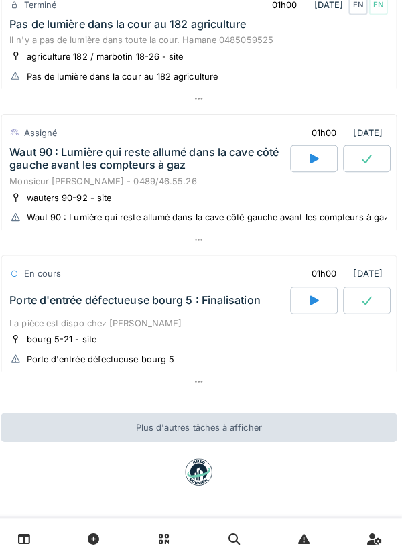
scroll to position [397, 0]
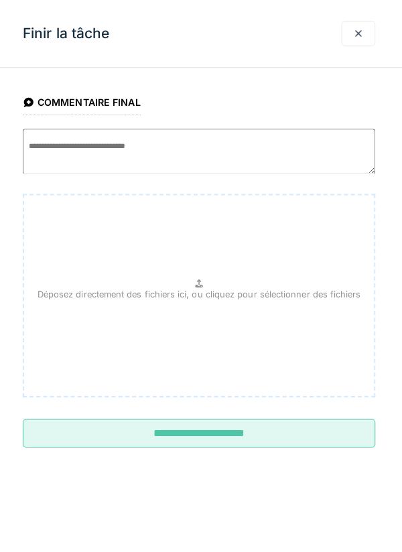
click at [295, 420] on input "**********" at bounding box center [201, 428] width 349 height 28
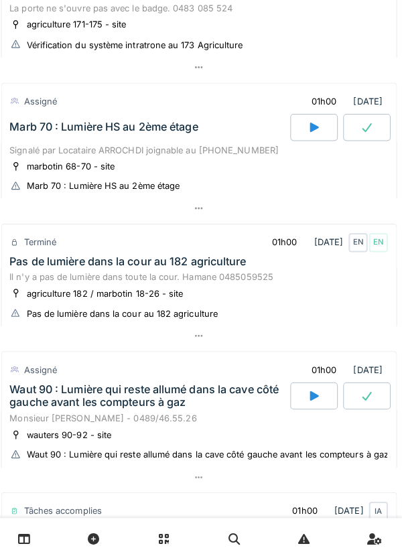
scroll to position [0, 0]
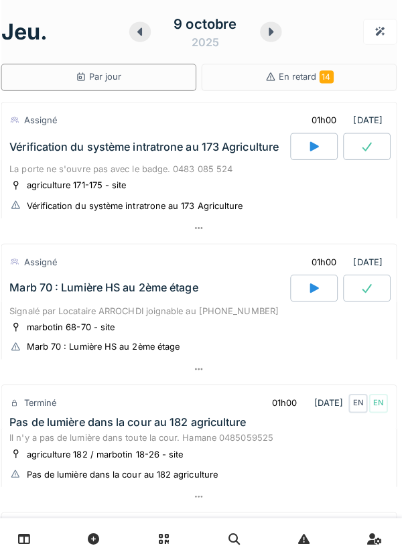
click at [273, 40] on div at bounding box center [271, 31] width 21 height 20
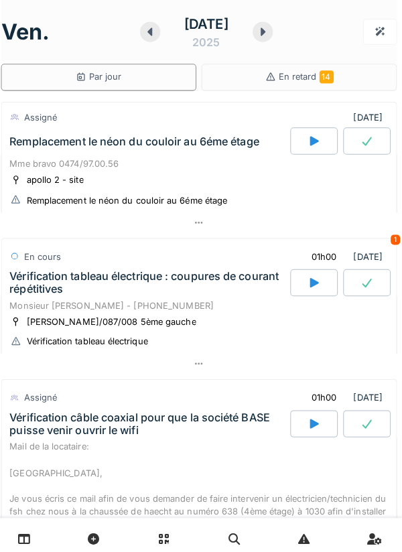
click at [150, 32] on icon at bounding box center [152, 31] width 5 height 8
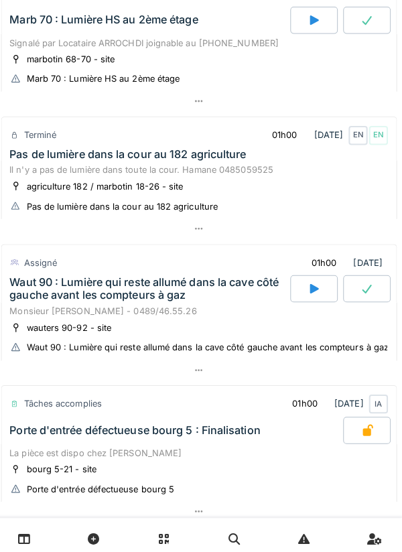
scroll to position [253, 0]
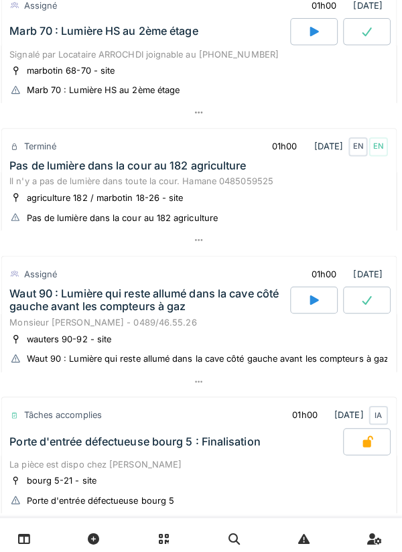
click at [47, 177] on div "Il n'y a pas de lumière dans toute la cour. Hamane 0485059525" at bounding box center [201, 179] width 374 height 13
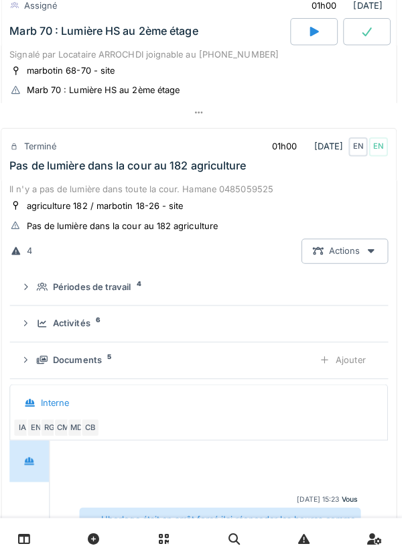
scroll to position [328, 0]
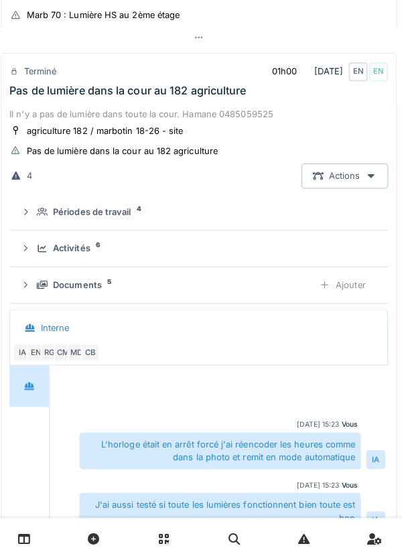
click at [44, 243] on icon at bounding box center [46, 245] width 11 height 9
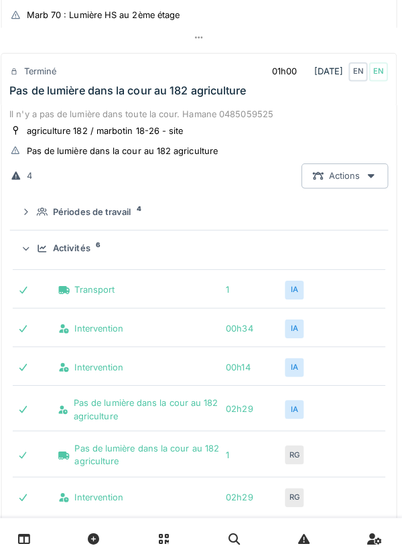
click at [40, 245] on div "Activités 6" at bounding box center [201, 245] width 353 height 13
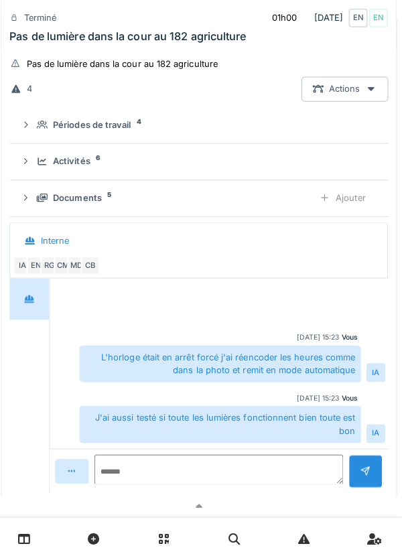
scroll to position [417, 0]
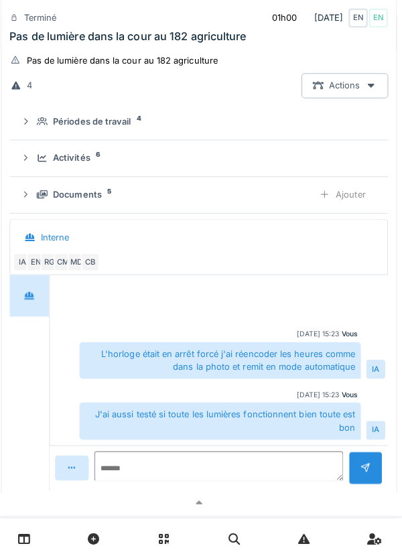
click at [46, 201] on div "Documents 5 Ajouter" at bounding box center [201, 192] width 353 height 25
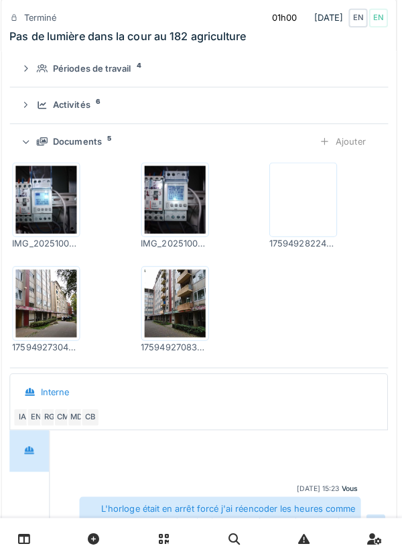
scroll to position [472, 0]
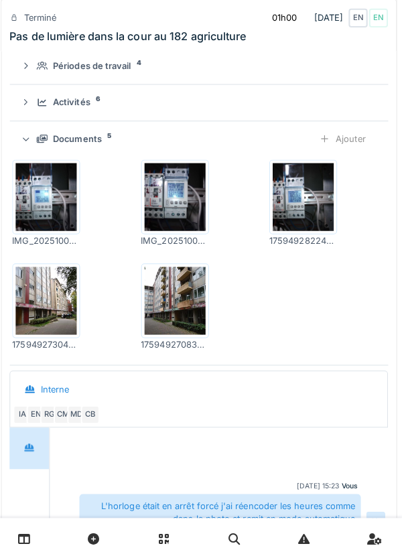
click at [166, 217] on img at bounding box center [177, 195] width 60 height 67
click at [39, 138] on div "Documents 5 Ajouter" at bounding box center [201, 137] width 353 height 25
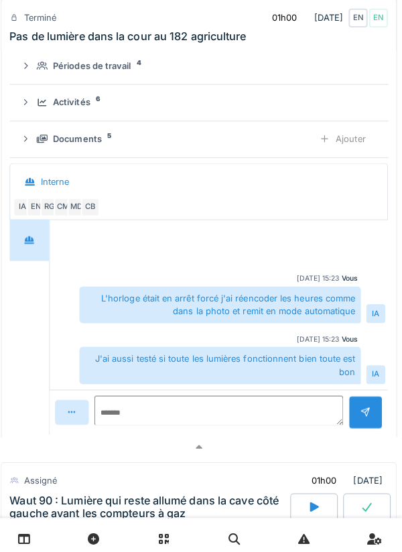
click at [43, 112] on summary "Activités 6" at bounding box center [200, 101] width 363 height 25
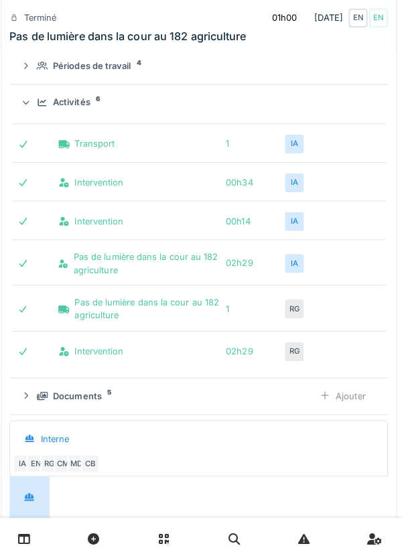
click at [43, 95] on summary "Activités 6" at bounding box center [200, 101] width 363 height 25
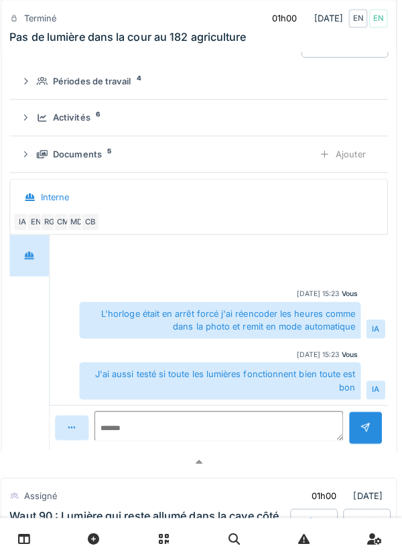
scroll to position [448, 0]
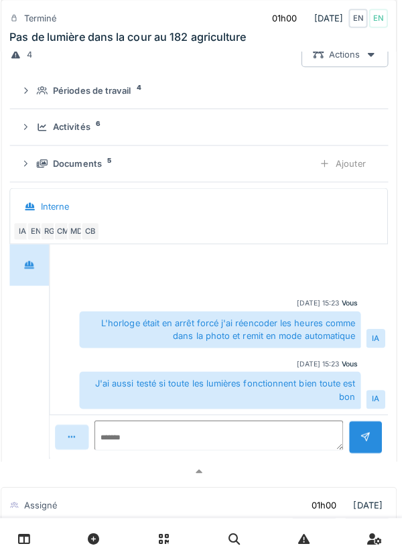
click at [40, 159] on div "Documents 5 Ajouter" at bounding box center [201, 161] width 353 height 25
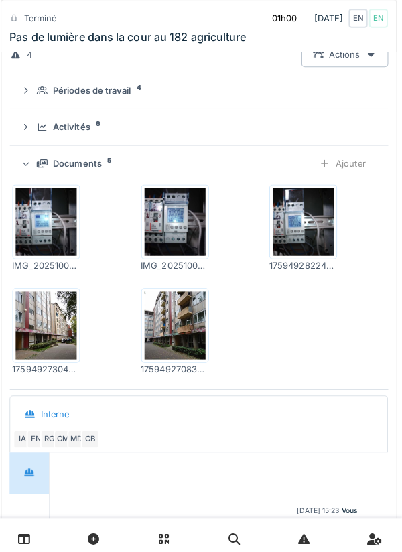
click at [42, 154] on div "Documents 5 Ajouter" at bounding box center [201, 161] width 353 height 25
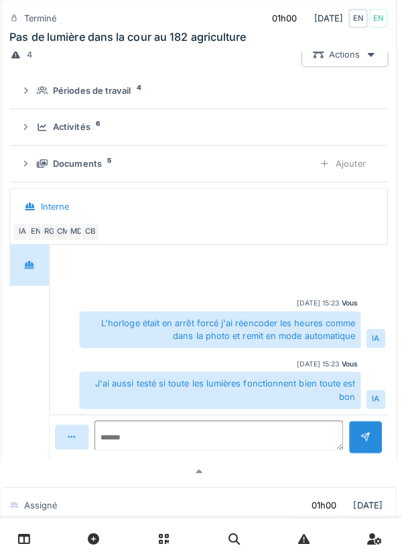
click at [38, 151] on div "Documents 5 Ajouter" at bounding box center [201, 161] width 353 height 25
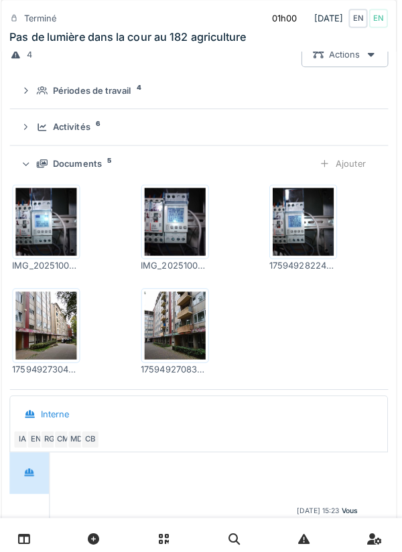
click at [40, 316] on img at bounding box center [50, 321] width 60 height 67
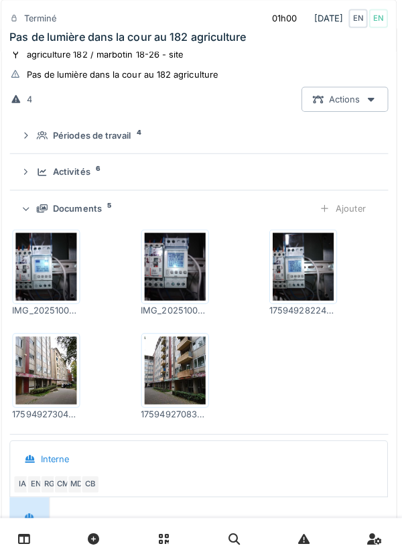
click at [45, 173] on icon at bounding box center [46, 170] width 11 height 9
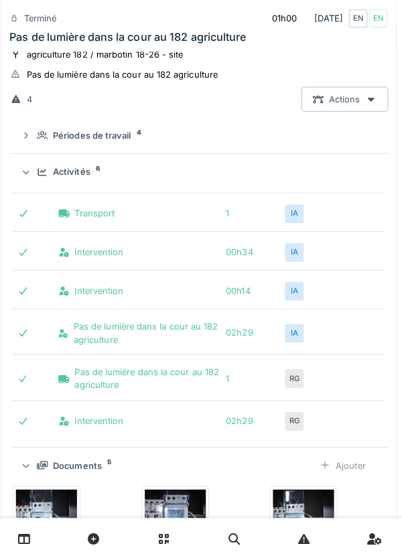
click at [41, 172] on div "Activités 6" at bounding box center [201, 170] width 353 height 13
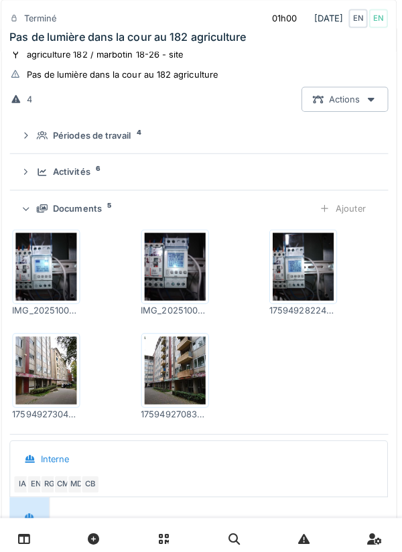
click at [36, 137] on icon at bounding box center [30, 133] width 11 height 9
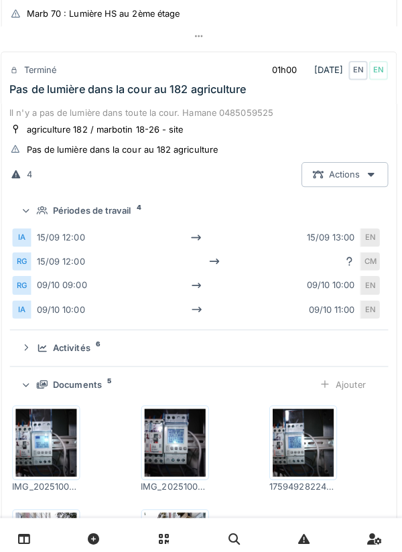
scroll to position [318, 0]
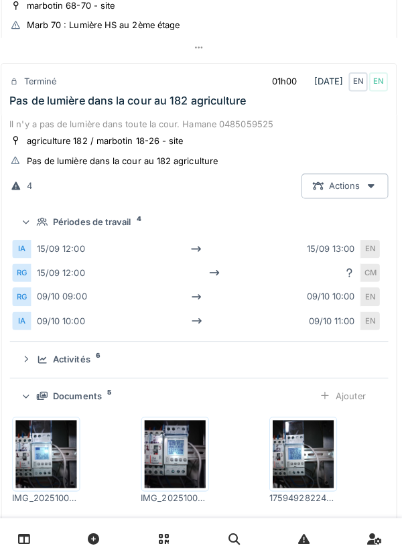
click at [40, 225] on div "Périodes de travail 4" at bounding box center [201, 219] width 353 height 13
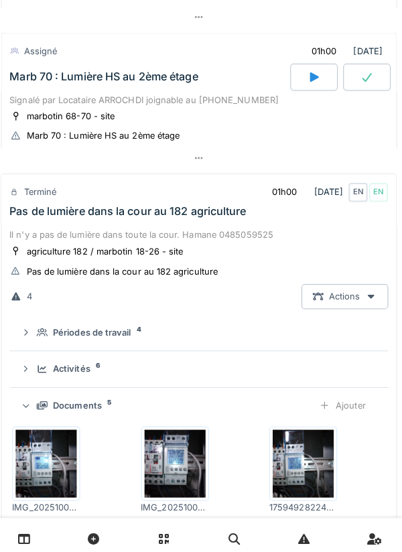
scroll to position [206, 0]
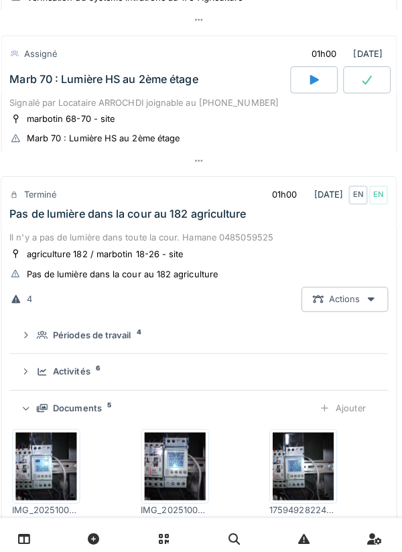
click at [47, 241] on div "Il n'y a pas de lumière dans toute la cour. Hamane 0485059525" at bounding box center [201, 235] width 374 height 13
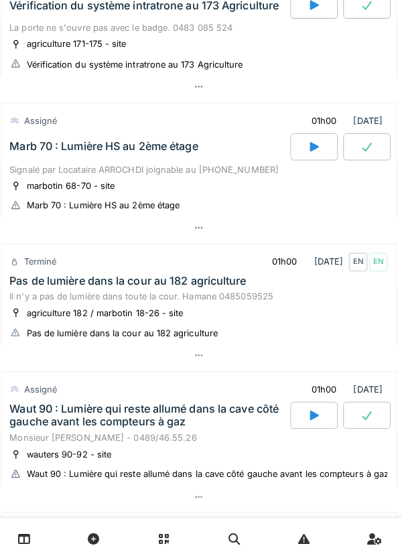
scroll to position [0, 0]
